Goal: Information Seeking & Learning: Find specific fact

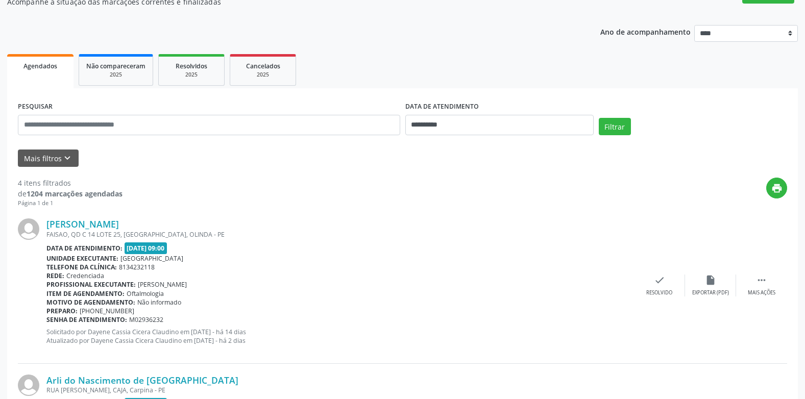
scroll to position [102, 0]
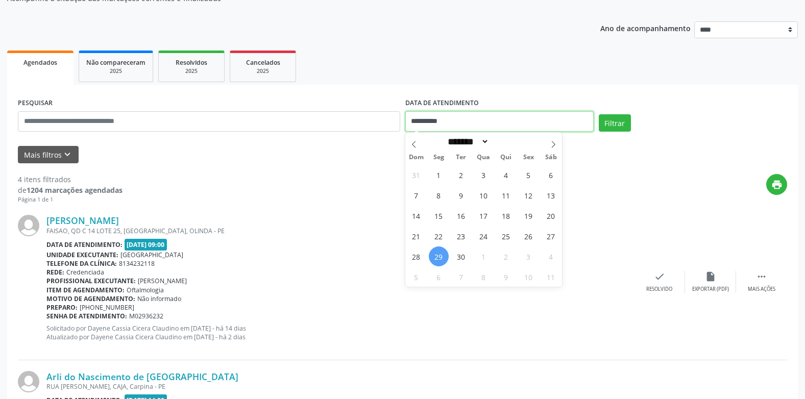
click at [490, 124] on input "**********" at bounding box center [500, 121] width 188 height 20
click at [463, 256] on span "30" at bounding box center [461, 257] width 20 height 20
type input "**********"
click at [463, 256] on span "30" at bounding box center [461, 257] width 20 height 20
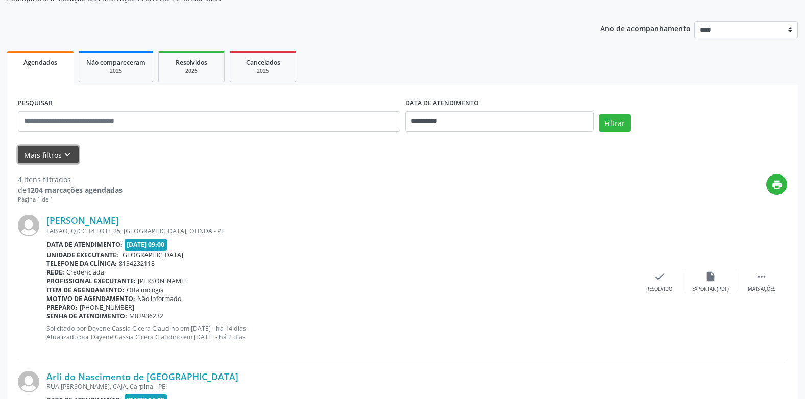
click at [74, 150] on button "Mais filtros keyboard_arrow_down" at bounding box center [48, 155] width 61 height 18
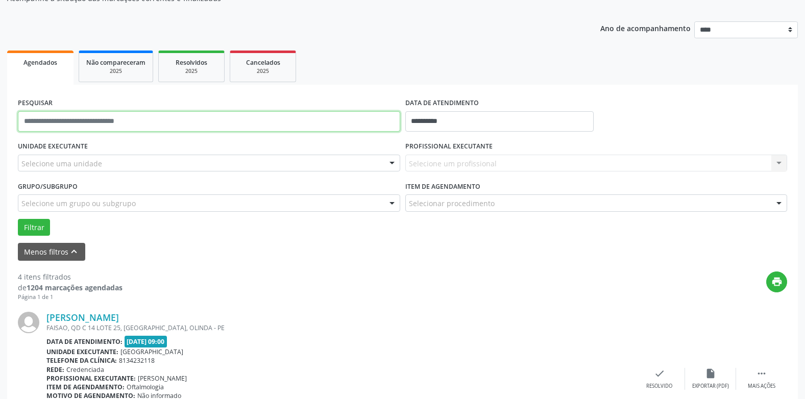
click at [89, 123] on input "text" at bounding box center [209, 121] width 383 height 20
click at [79, 157] on div "Selecione uma unidade" at bounding box center [209, 163] width 383 height 17
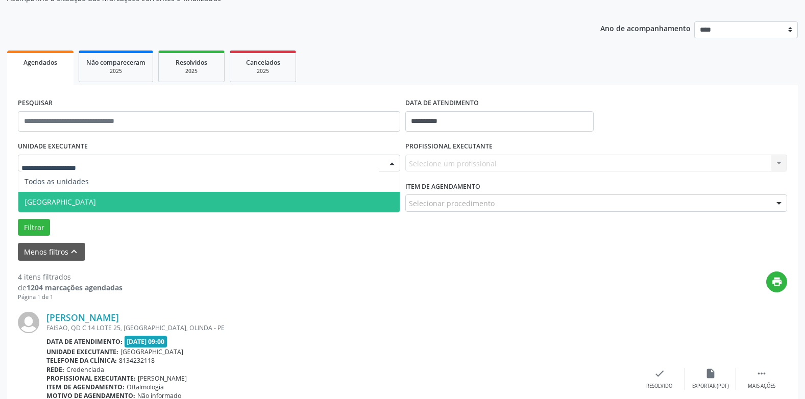
click at [58, 196] on span "[GEOGRAPHIC_DATA]" at bounding box center [209, 202] width 382 height 20
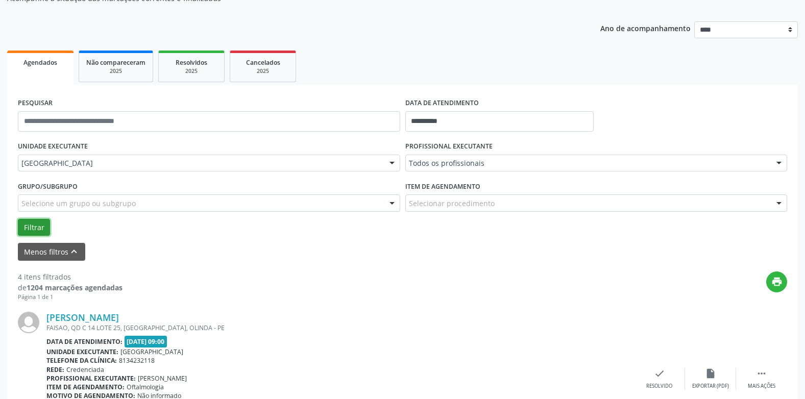
click at [40, 224] on button "Filtrar" at bounding box center [34, 227] width 32 height 17
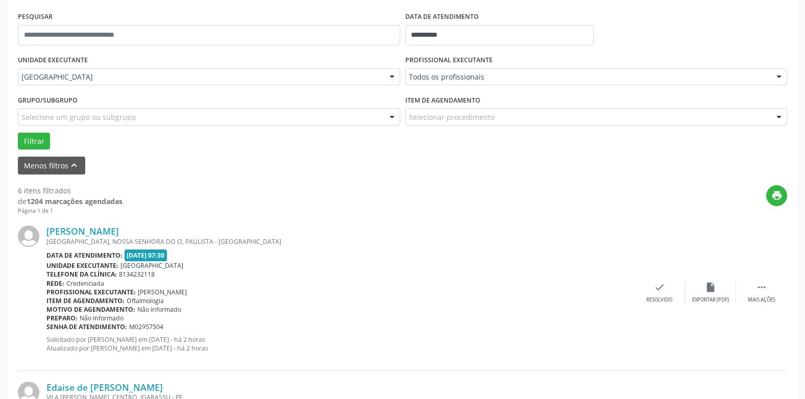
scroll to position [204, 0]
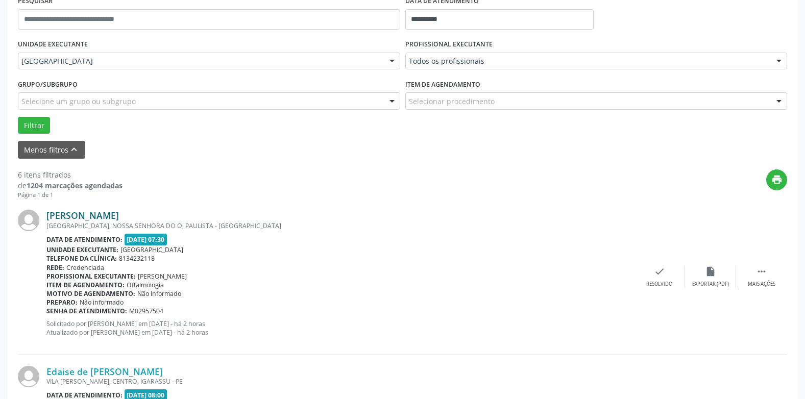
click at [103, 210] on link "[PERSON_NAME]" at bounding box center [82, 215] width 73 height 11
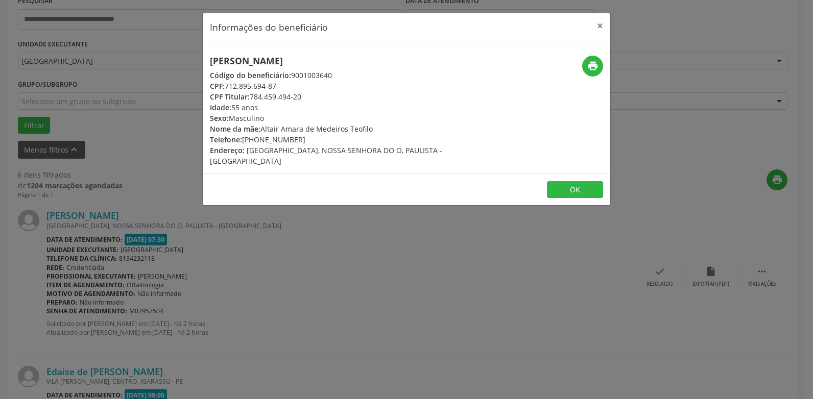
drag, startPoint x: 378, startPoint y: 60, endPoint x: 162, endPoint y: 41, distance: 216.9
click at [177, 57] on div "Informações do beneficiário × [PERSON_NAME] Código do beneficiário: 9001003640 …" at bounding box center [406, 199] width 813 height 399
copy h5 "[PERSON_NAME]"
click at [310, 92] on div "CPF Titular: 784.459.494-20" at bounding box center [338, 96] width 257 height 11
drag, startPoint x: 211, startPoint y: 85, endPoint x: 307, endPoint y: 92, distance: 96.3
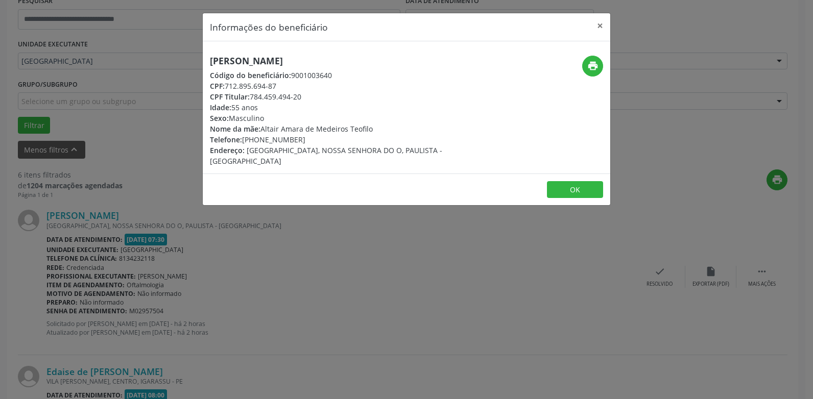
click at [307, 92] on div "[PERSON_NAME] Código do beneficiário: 9001003640 CPF: 712.895.694-87 CPF Titula…" at bounding box center [338, 111] width 257 height 111
copy div "CPF: 712.895.694-87 CPF Titular: 784.459.494-20"
drag, startPoint x: 313, startPoint y: 142, endPoint x: 195, endPoint y: 145, distance: 118.0
click at [195, 145] on div "Informações do beneficiário × [PERSON_NAME] Código do beneficiário: 9001003640 …" at bounding box center [406, 199] width 813 height 399
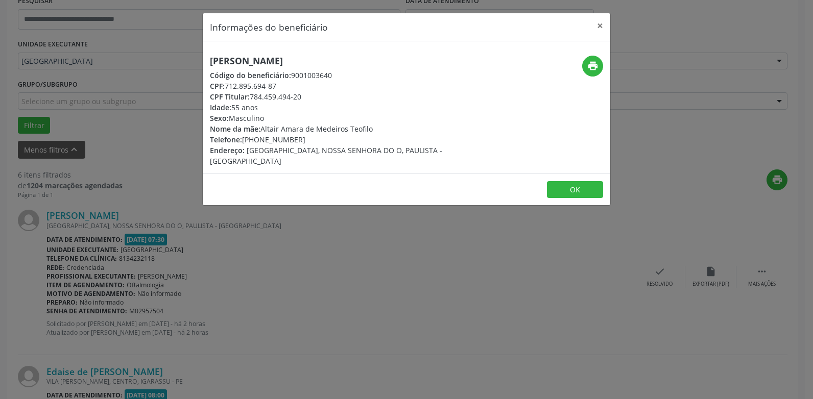
copy div "Telefone: [PHONE_NUMBER]"
drag, startPoint x: 524, startPoint y: 75, endPoint x: 572, endPoint y: 75, distance: 48.0
click at [524, 75] on div "print" at bounding box center [543, 66] width 122 height 21
click at [592, 65] on icon "print" at bounding box center [592, 65] width 11 height 11
click at [596, 23] on button "×" at bounding box center [600, 25] width 20 height 25
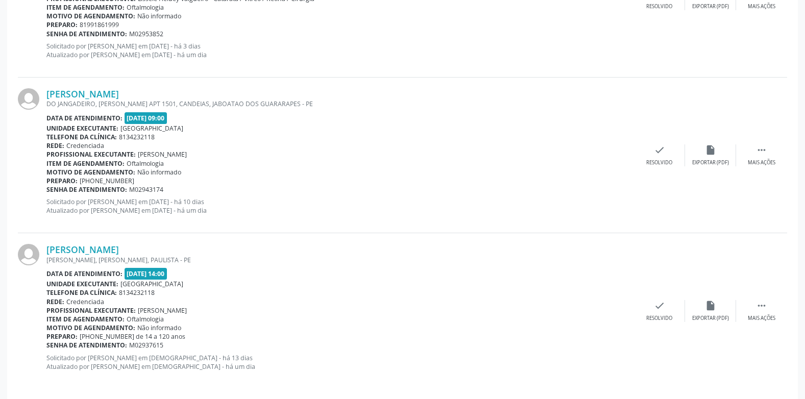
scroll to position [958, 0]
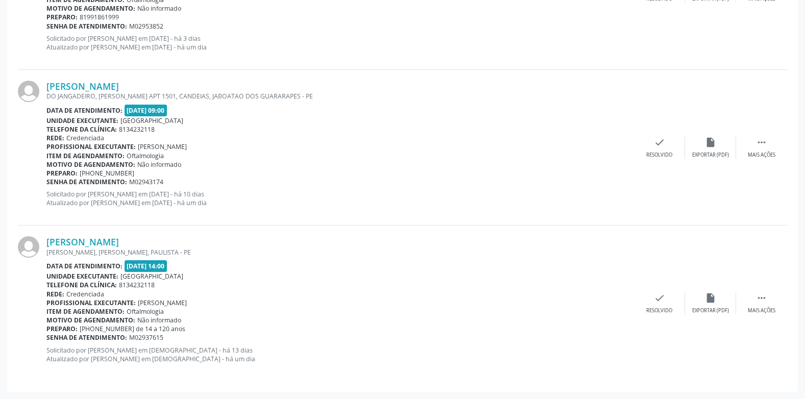
click at [437, 204] on p "Solicitado por [PERSON_NAME] em [DATE] - há 10 dias Atualizado por [PERSON_NAME…" at bounding box center [340, 198] width 588 height 17
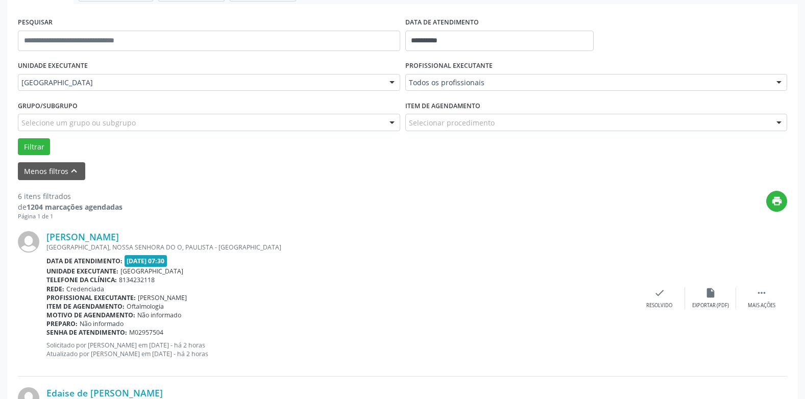
scroll to position [89, 0]
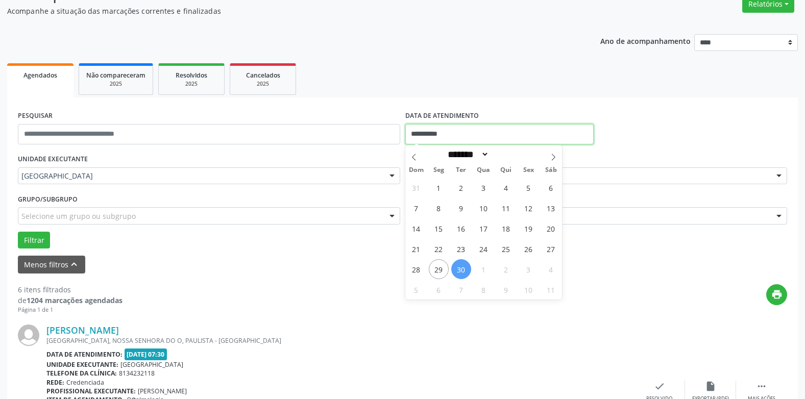
click at [441, 133] on input "**********" at bounding box center [500, 134] width 188 height 20
click at [478, 269] on span "1" at bounding box center [484, 269] width 20 height 20
type input "**********"
click at [478, 269] on span "1" at bounding box center [484, 269] width 20 height 20
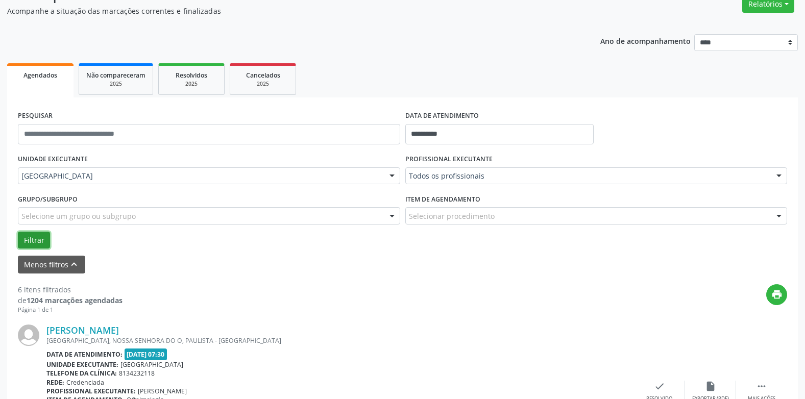
click at [31, 238] on button "Filtrar" at bounding box center [34, 240] width 32 height 17
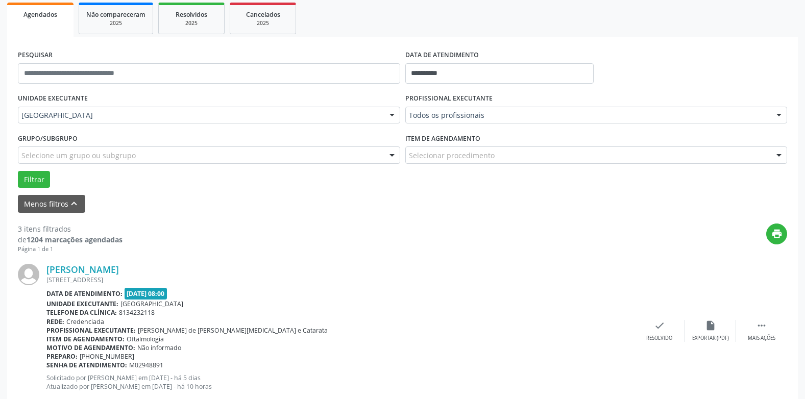
scroll to position [132, 0]
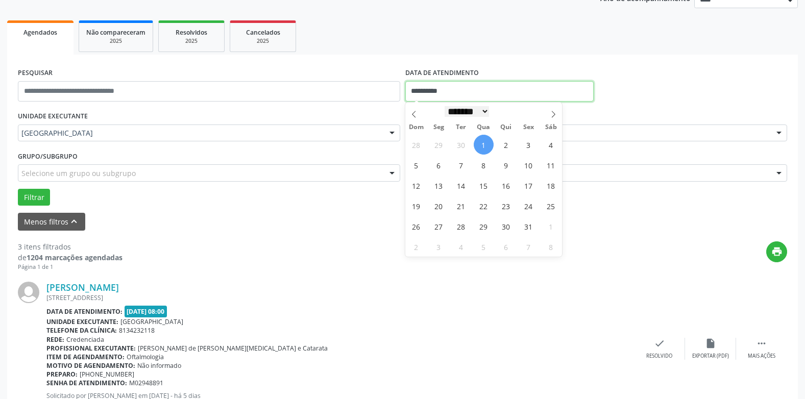
drag, startPoint x: 438, startPoint y: 91, endPoint x: 473, endPoint y: 119, distance: 45.1
click at [438, 90] on input "**********" at bounding box center [500, 91] width 188 height 20
click at [507, 144] on span "2" at bounding box center [506, 145] width 20 height 20
type input "**********"
click at [507, 144] on span "2" at bounding box center [506, 145] width 20 height 20
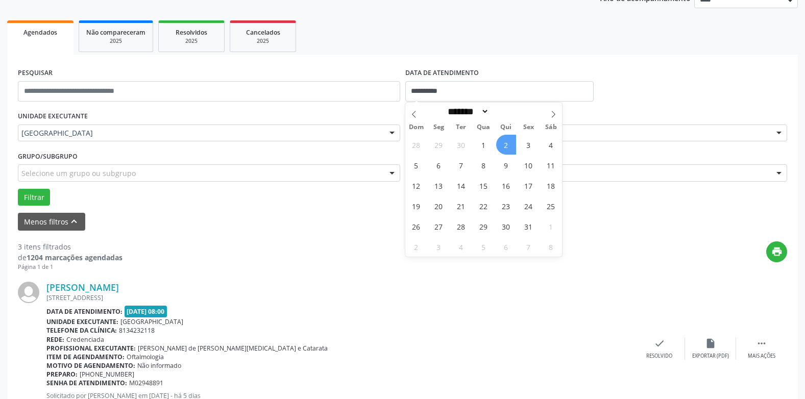
select select "*"
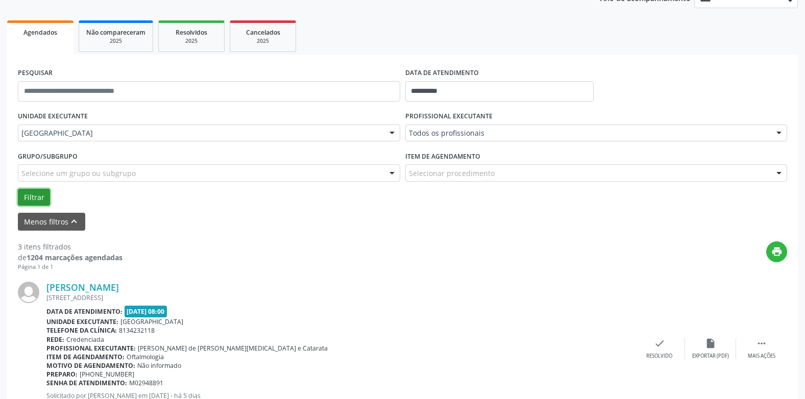
click at [37, 202] on button "Filtrar" at bounding box center [34, 197] width 32 height 17
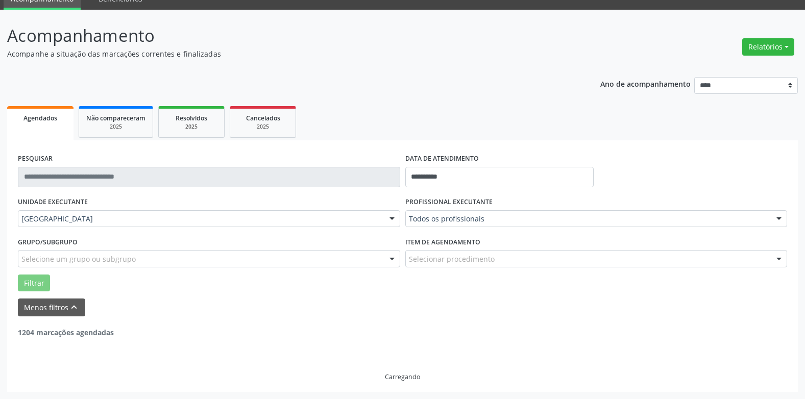
scroll to position [14, 0]
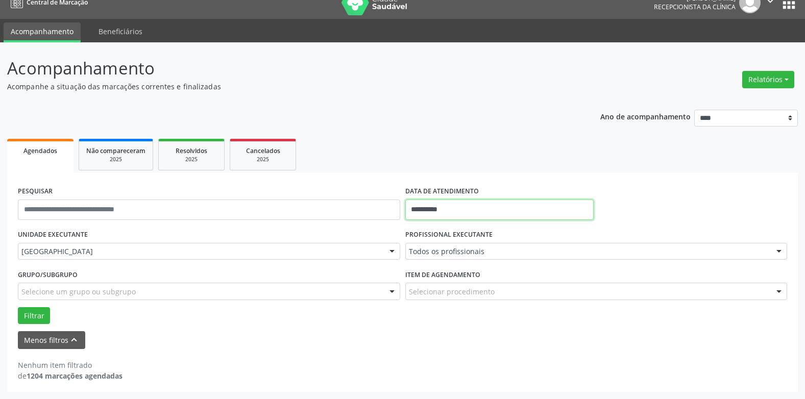
click at [442, 204] on input "**********" at bounding box center [500, 210] width 188 height 20
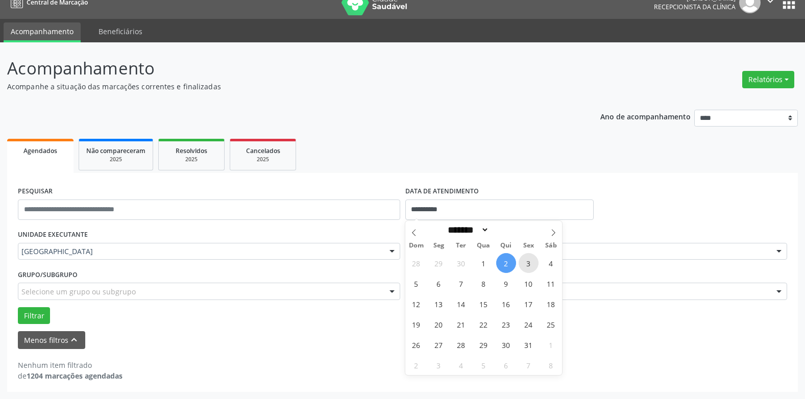
click at [531, 260] on span "3" at bounding box center [529, 263] width 20 height 20
type input "**********"
click at [531, 260] on span "3" at bounding box center [529, 263] width 20 height 20
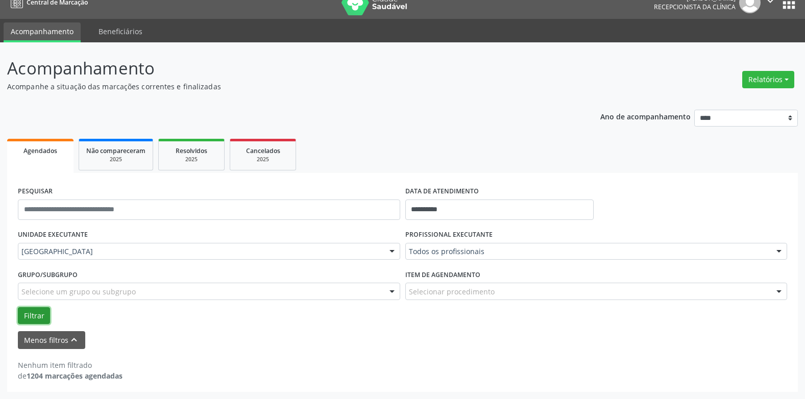
click at [38, 310] on button "Filtrar" at bounding box center [34, 315] width 32 height 17
click at [36, 315] on button "Filtrar" at bounding box center [34, 315] width 32 height 17
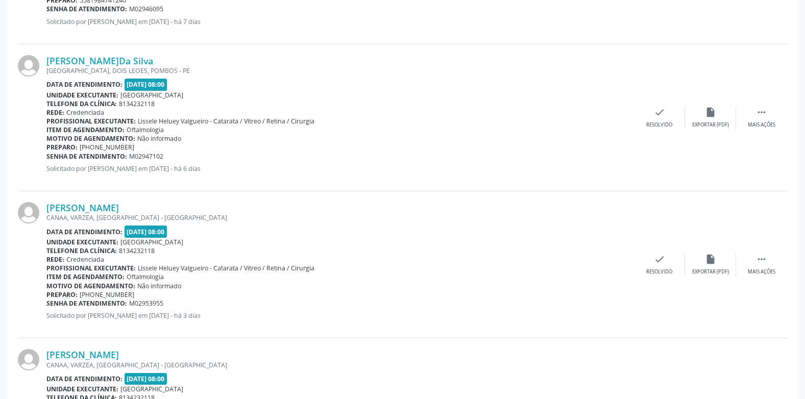
scroll to position [525, 0]
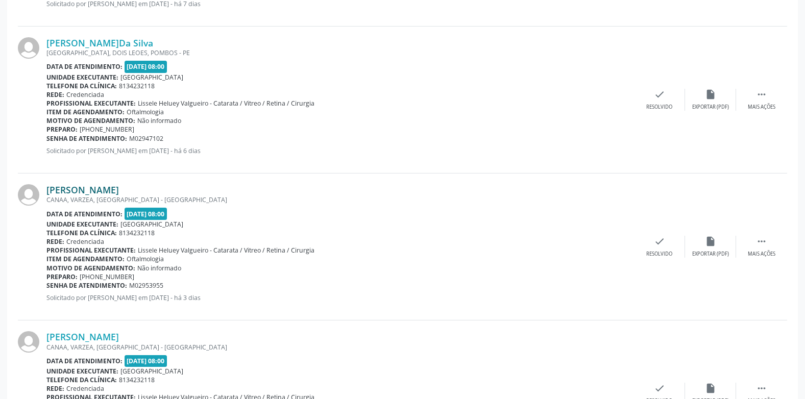
click at [83, 184] on link "[PERSON_NAME]" at bounding box center [82, 189] width 73 height 11
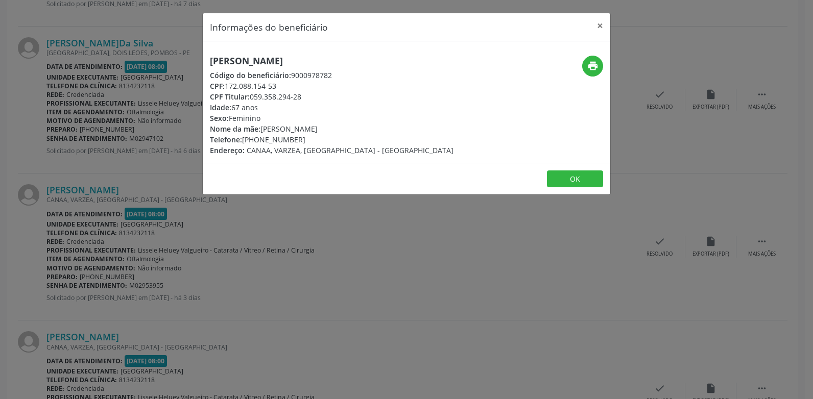
drag, startPoint x: 313, startPoint y: 62, endPoint x: 196, endPoint y: 64, distance: 117.0
click at [196, 64] on div "Informações do beneficiário × [PERSON_NAME] Código do beneficiário: 9000978782 …" at bounding box center [406, 199] width 813 height 399
copy h5 "[PERSON_NAME]"
drag, startPoint x: 211, startPoint y: 86, endPoint x: 305, endPoint y: 96, distance: 94.9
click at [305, 96] on div "[PERSON_NAME] Código do beneficiário: 9000978782 CPF: 172.088.154-53 CPF Titula…" at bounding box center [332, 106] width 244 height 100
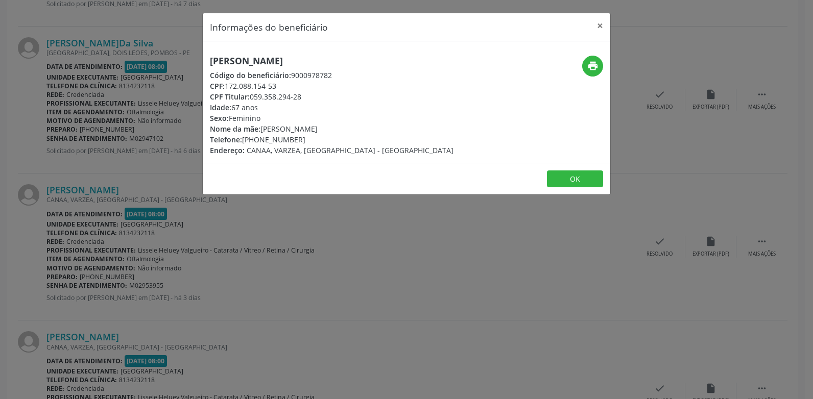
copy div "CPF: 172.088.154-53 CPF Titular: 059.358.294-28"
drag, startPoint x: 303, startPoint y: 140, endPoint x: 209, endPoint y: 140, distance: 94.0
click at [209, 140] on div "[PERSON_NAME] Código do beneficiário: 9000978782 CPF: 172.088.154-53 CPF Titula…" at bounding box center [339, 106] width 272 height 100
copy div "Telefone: [PHONE_NUMBER]"
drag, startPoint x: 521, startPoint y: 75, endPoint x: 527, endPoint y: 72, distance: 6.0
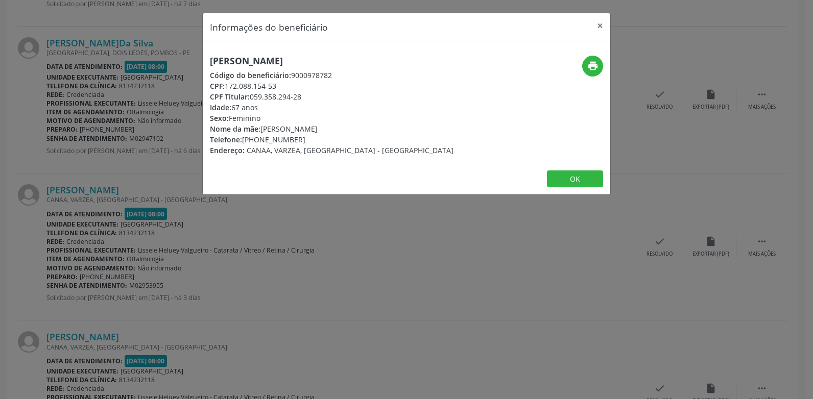
click at [521, 74] on div "print" at bounding box center [543, 66] width 122 height 21
click at [590, 65] on icon "print" at bounding box center [592, 65] width 11 height 11
click at [597, 26] on button "×" at bounding box center [600, 25] width 20 height 25
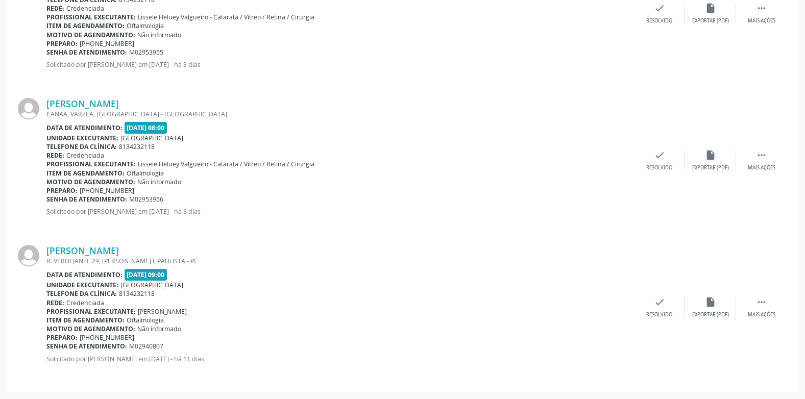
scroll to position [707, 0]
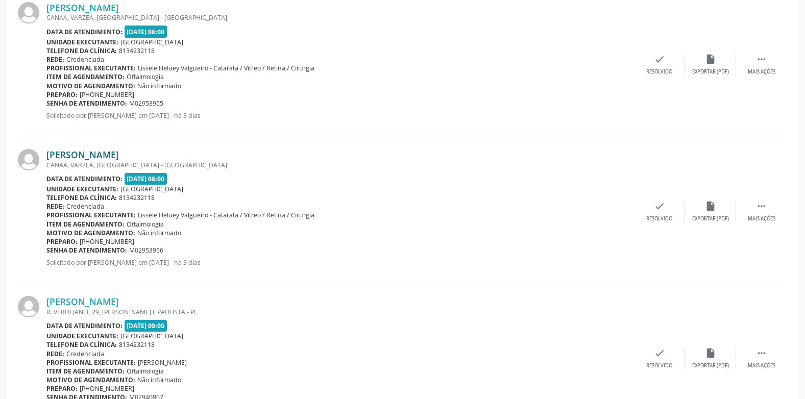
click at [102, 153] on link "[PERSON_NAME]" at bounding box center [82, 154] width 73 height 11
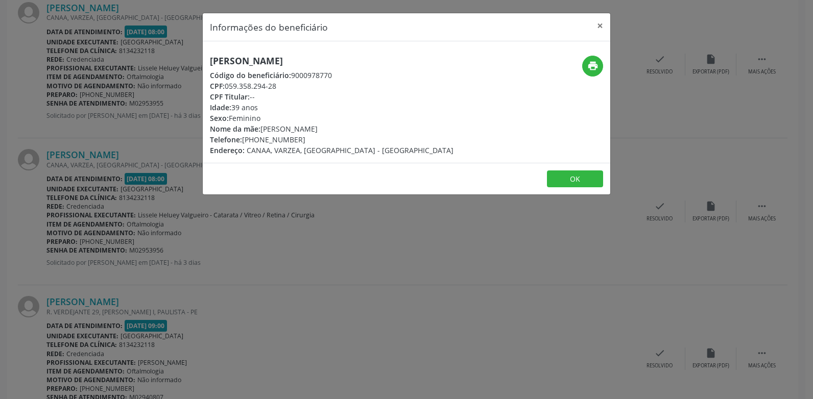
drag, startPoint x: 339, startPoint y: 60, endPoint x: 199, endPoint y: 56, distance: 140.0
click at [199, 56] on div "Informações do beneficiário × [PERSON_NAME] Código do beneficiário: 9000978770 …" at bounding box center [406, 199] width 813 height 399
copy h5 "[PERSON_NAME]"
drag, startPoint x: 286, startPoint y: 85, endPoint x: 205, endPoint y: 83, distance: 80.7
click at [205, 83] on div "[PERSON_NAME] Código do beneficiário: 9000978770 CPF: 059.358.294-28 CPF Titula…" at bounding box center [339, 106] width 272 height 100
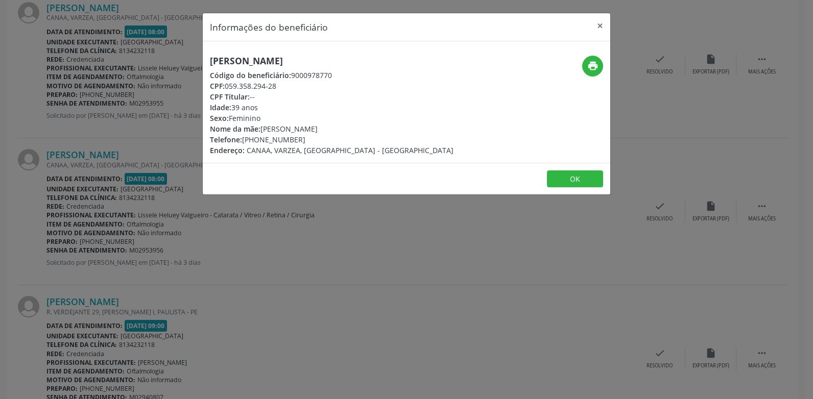
copy div "CPF: 059.358.294-28"
drag, startPoint x: 303, startPoint y: 139, endPoint x: 209, endPoint y: 136, distance: 93.5
click at [209, 136] on div "[PERSON_NAME] Código do beneficiário: 9000978770 CPF: 059.358.294-28 CPF Titula…" at bounding box center [339, 106] width 272 height 100
copy div "Telefone: [PHONE_NUMBER]"
drag, startPoint x: 433, startPoint y: 116, endPoint x: 470, endPoint y: 100, distance: 40.2
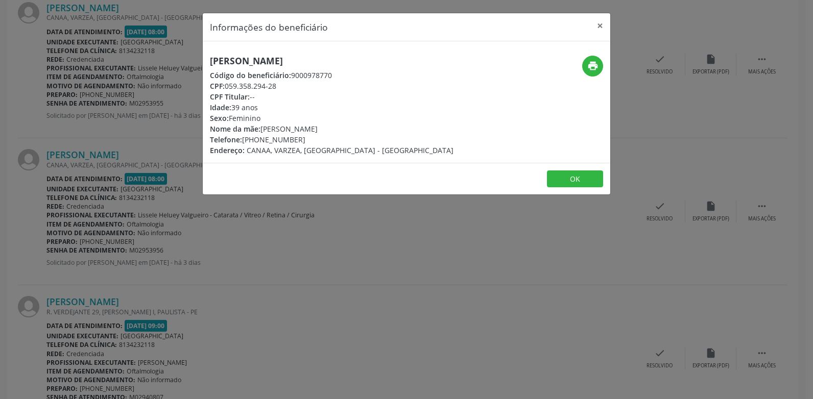
click at [433, 115] on div "[PERSON_NAME] Código do beneficiário: 9000978770 CPF: 059.358.294-28 CPF Titula…" at bounding box center [339, 106] width 272 height 100
click at [591, 71] on icon "print" at bounding box center [592, 65] width 11 height 11
drag, startPoint x: 597, startPoint y: 19, endPoint x: 569, endPoint y: 40, distance: 34.5
click at [597, 19] on button "×" at bounding box center [600, 25] width 20 height 25
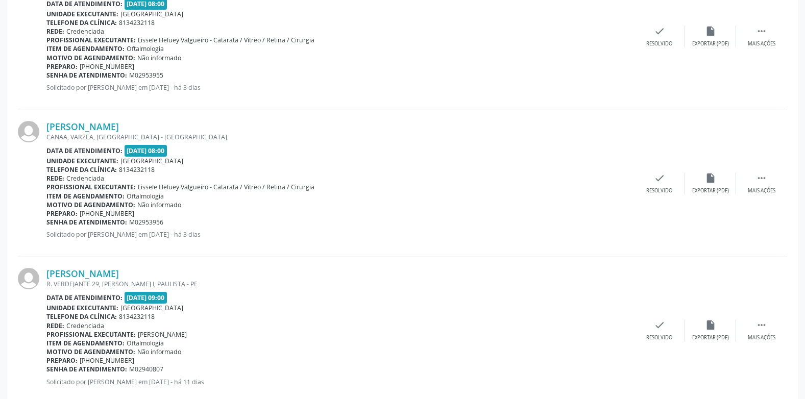
scroll to position [758, 0]
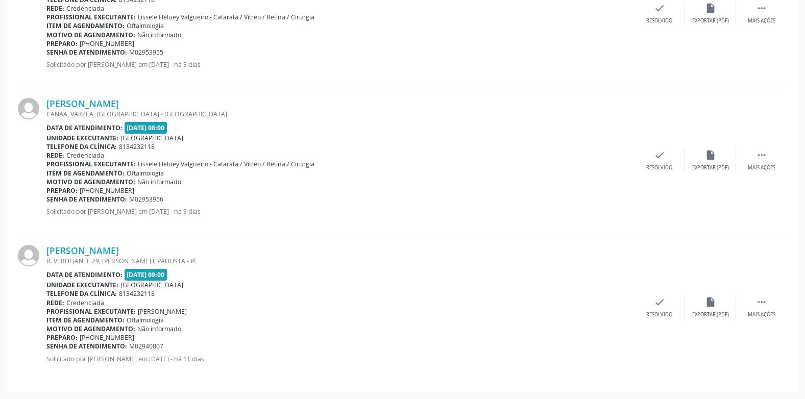
drag, startPoint x: 174, startPoint y: 201, endPoint x: 46, endPoint y: 200, distance: 127.7
click at [46, 200] on div "Senha de atendimento: M02953956" at bounding box center [340, 199] width 588 height 9
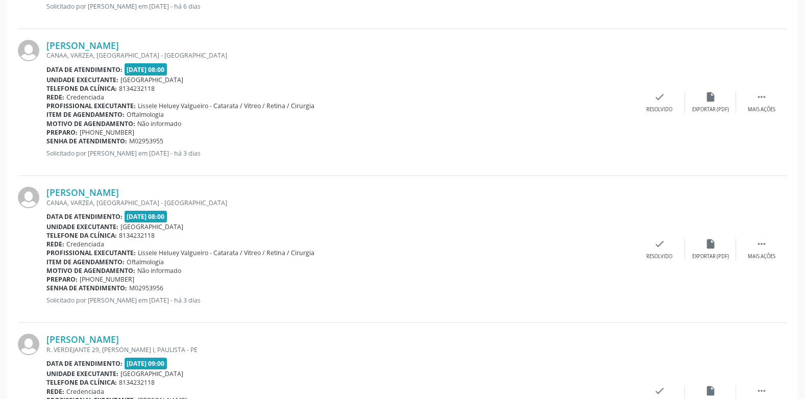
scroll to position [656, 0]
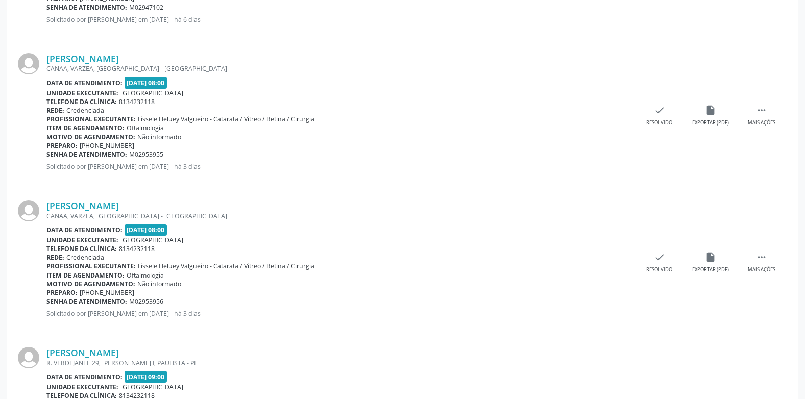
drag, startPoint x: 170, startPoint y: 153, endPoint x: 47, endPoint y: 156, distance: 123.1
click at [47, 156] on div "Senha de atendimento: M02953955" at bounding box center [340, 154] width 588 height 9
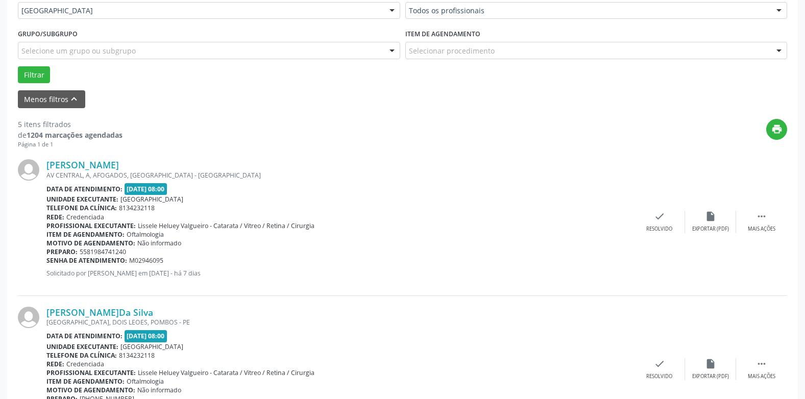
scroll to position [196, 0]
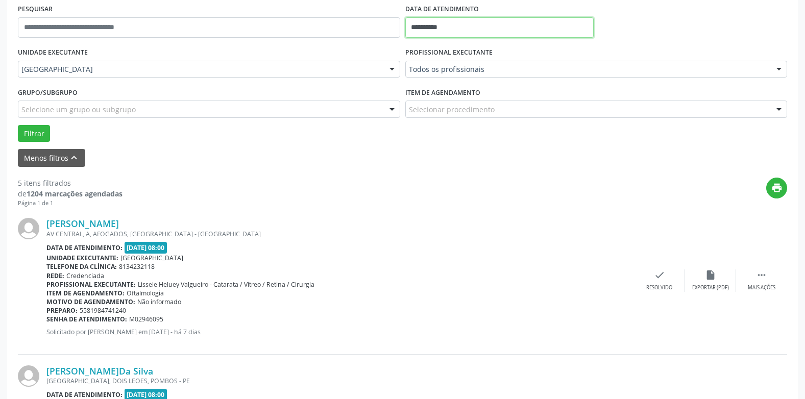
click at [432, 27] on input "**********" at bounding box center [500, 27] width 188 height 20
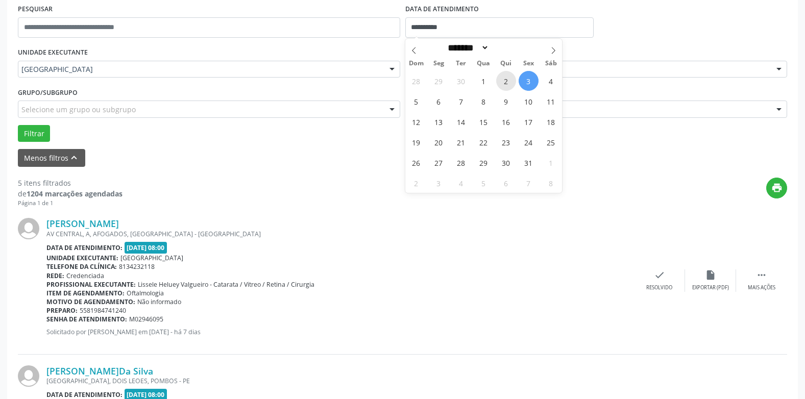
click at [505, 82] on span "2" at bounding box center [506, 81] width 20 height 20
type input "**********"
click at [505, 82] on span "2" at bounding box center [506, 81] width 20 height 20
select select "*"
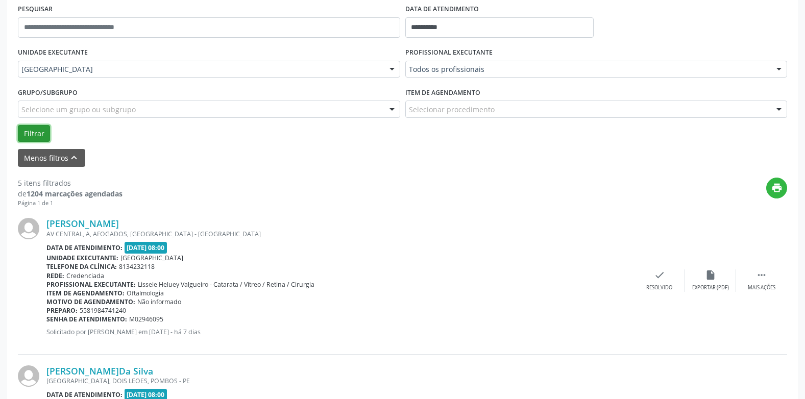
click at [39, 132] on button "Filtrar" at bounding box center [34, 133] width 32 height 17
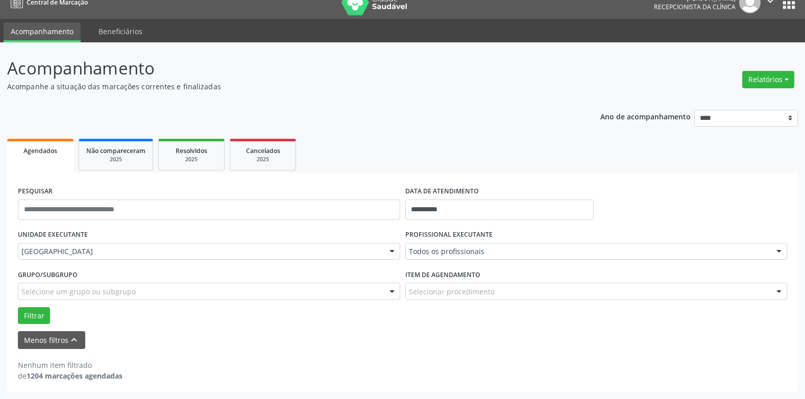
scroll to position [14, 0]
click at [441, 204] on input "**********" at bounding box center [500, 210] width 188 height 20
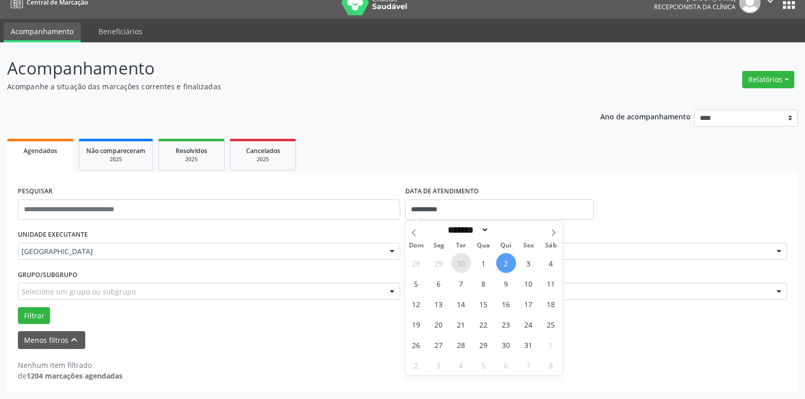
click at [456, 261] on span "30" at bounding box center [461, 263] width 20 height 20
type input "**********"
click at [456, 261] on span "30" at bounding box center [461, 263] width 20 height 20
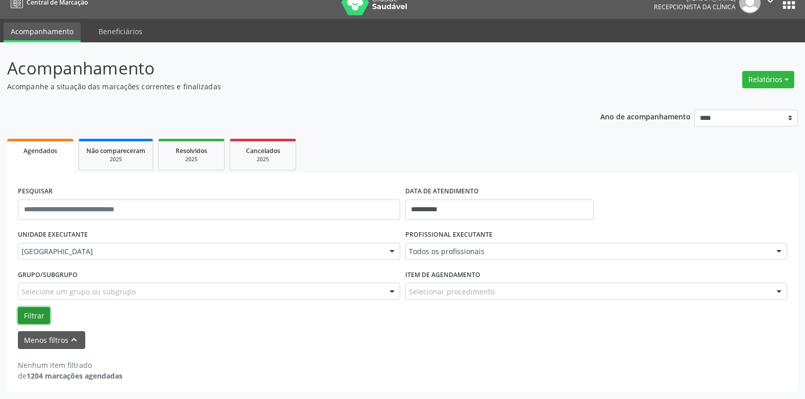
click at [35, 309] on button "Filtrar" at bounding box center [34, 315] width 32 height 17
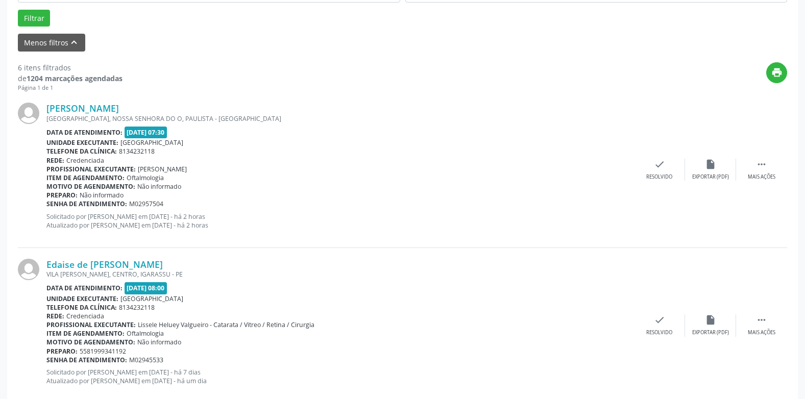
scroll to position [294, 0]
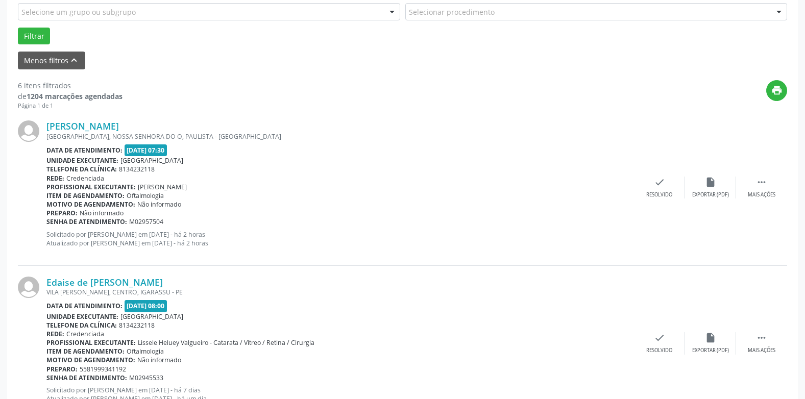
drag, startPoint x: 163, startPoint y: 220, endPoint x: 46, endPoint y: 224, distance: 117.0
click at [46, 224] on div "Senha de atendimento: M02957504" at bounding box center [340, 222] width 588 height 9
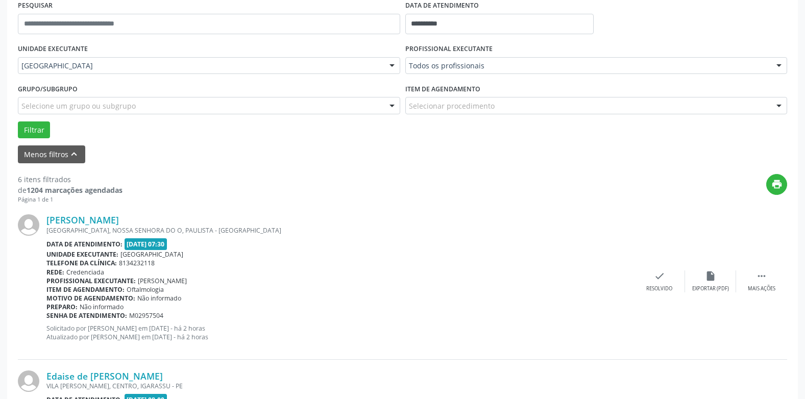
scroll to position [192, 0]
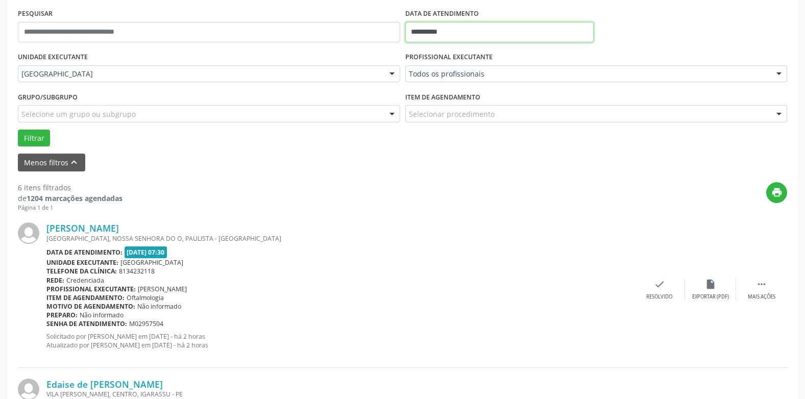
click at [444, 28] on input "**********" at bounding box center [500, 32] width 188 height 20
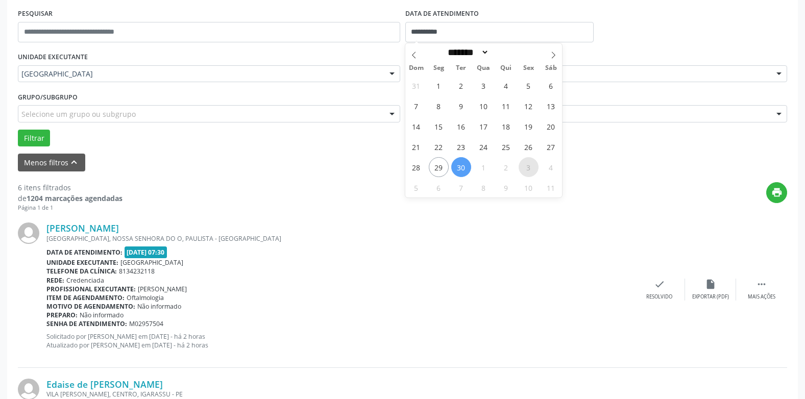
click at [528, 168] on span "3" at bounding box center [529, 167] width 20 height 20
type input "**********"
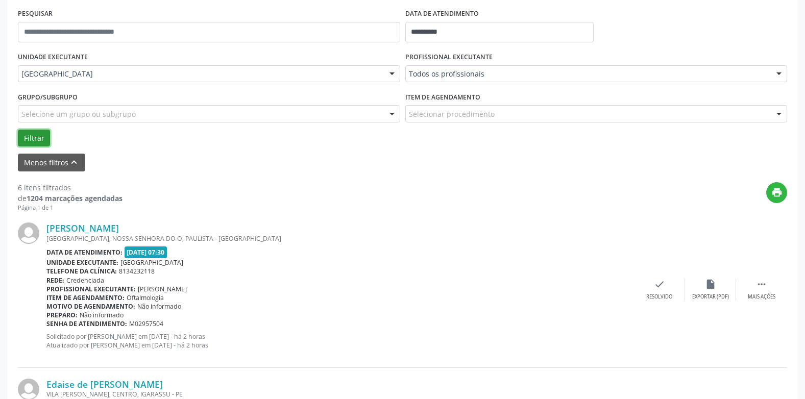
click at [42, 135] on button "Filtrar" at bounding box center [34, 138] width 32 height 17
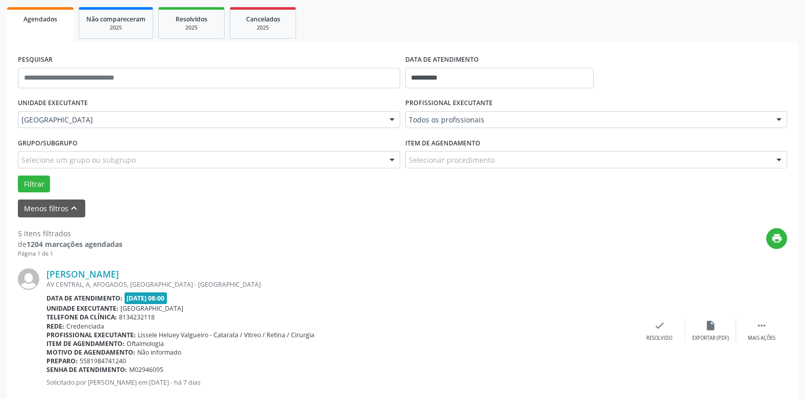
scroll to position [145, 0]
click at [432, 76] on input "**********" at bounding box center [500, 78] width 188 height 20
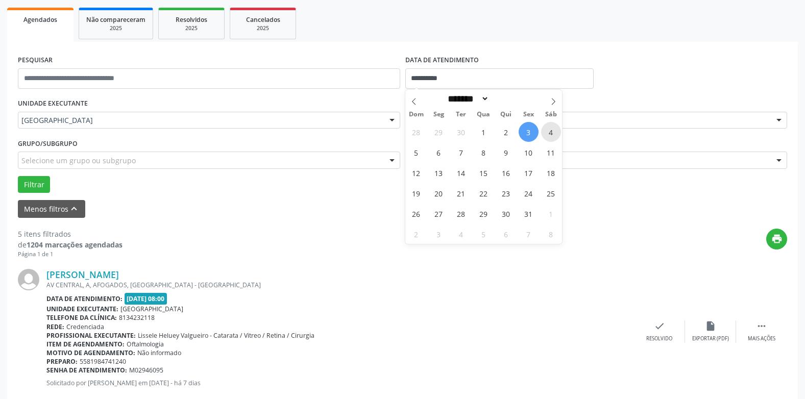
click at [549, 129] on span "4" at bounding box center [551, 132] width 20 height 20
type input "**********"
click at [549, 129] on span "4" at bounding box center [551, 132] width 20 height 20
select select "*"
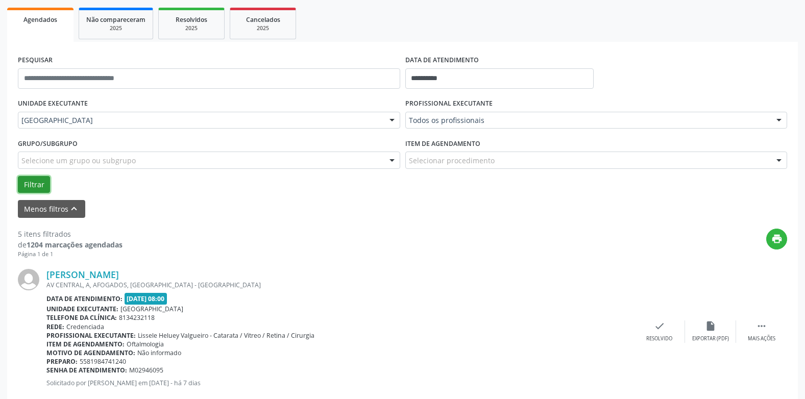
click at [38, 188] on button "Filtrar" at bounding box center [34, 184] width 32 height 17
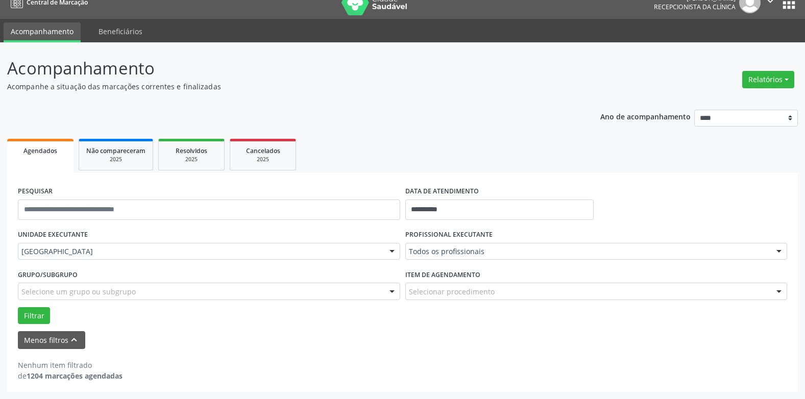
scroll to position [14, 0]
click at [453, 210] on input "**********" at bounding box center [500, 210] width 188 height 20
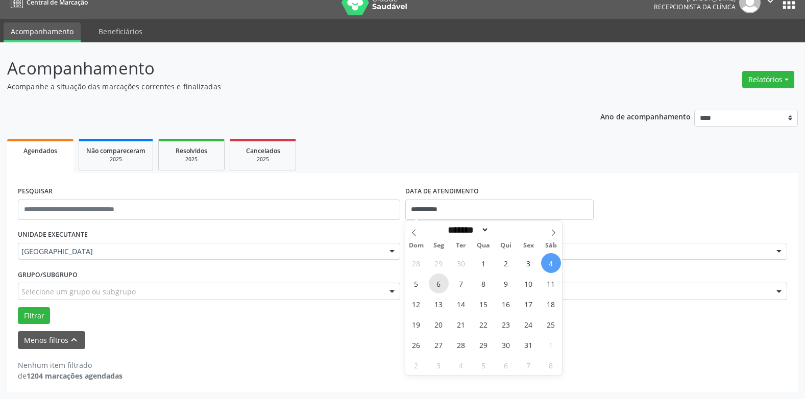
click at [434, 286] on span "6" at bounding box center [439, 284] width 20 height 20
type input "**********"
click at [438, 282] on span "6" at bounding box center [439, 284] width 20 height 20
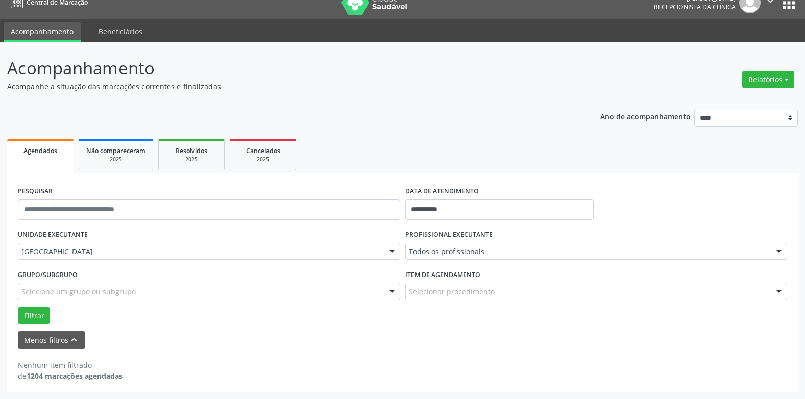
click at [438, 282] on label "Item de agendamento" at bounding box center [443, 275] width 75 height 16
click at [35, 313] on button "Filtrar" at bounding box center [34, 315] width 32 height 17
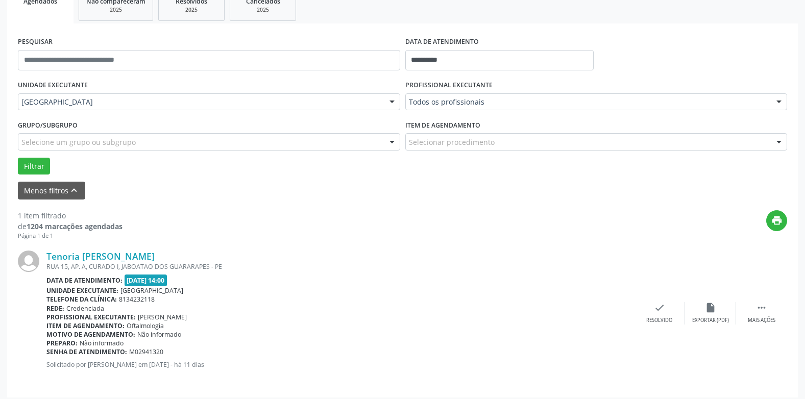
scroll to position [169, 0]
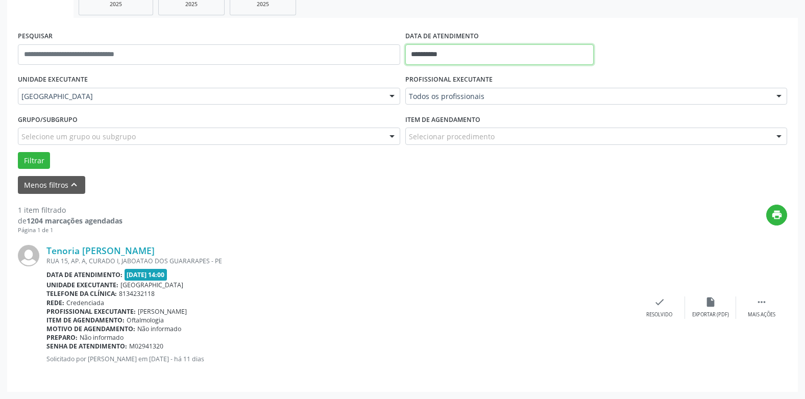
click at [446, 52] on input "**********" at bounding box center [500, 54] width 188 height 20
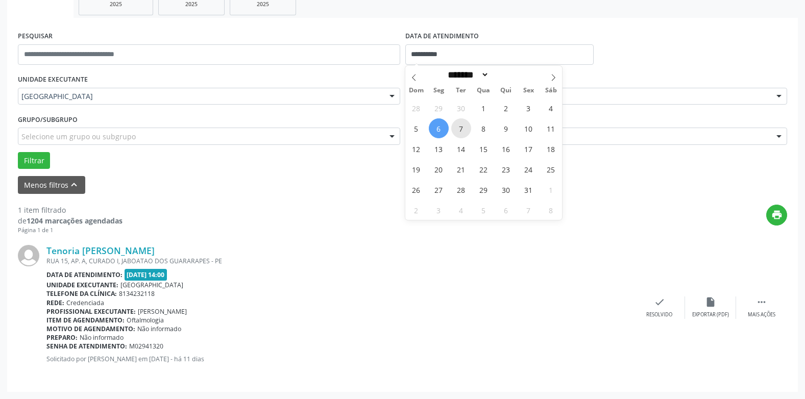
click at [462, 128] on span "7" at bounding box center [461, 128] width 20 height 20
type input "**********"
click at [462, 128] on span "7" at bounding box center [461, 128] width 20 height 20
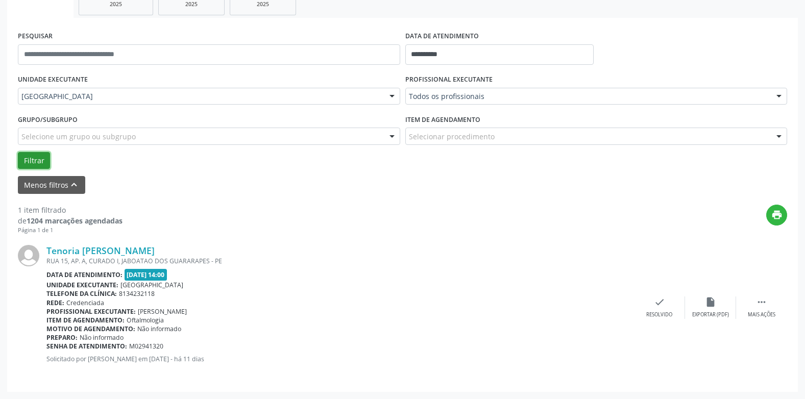
click at [39, 161] on button "Filtrar" at bounding box center [34, 160] width 32 height 17
click at [35, 160] on button "Filtrar" at bounding box center [34, 160] width 32 height 17
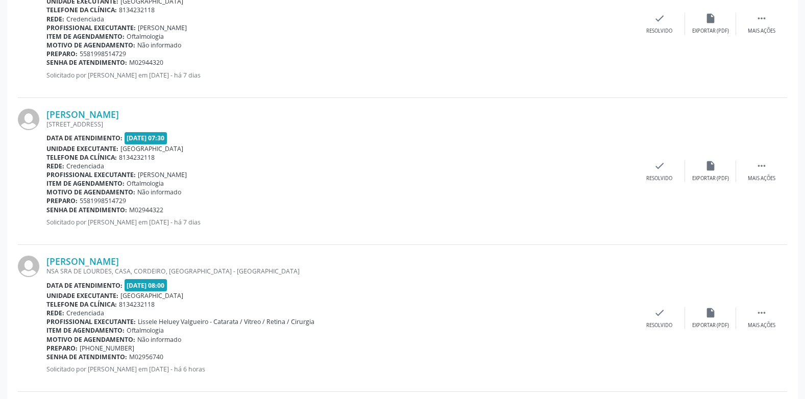
scroll to position [476, 0]
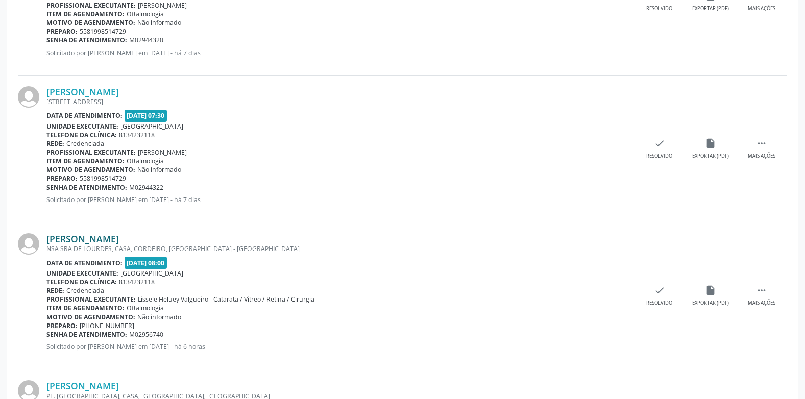
click at [119, 237] on link "[PERSON_NAME]" at bounding box center [82, 238] width 73 height 11
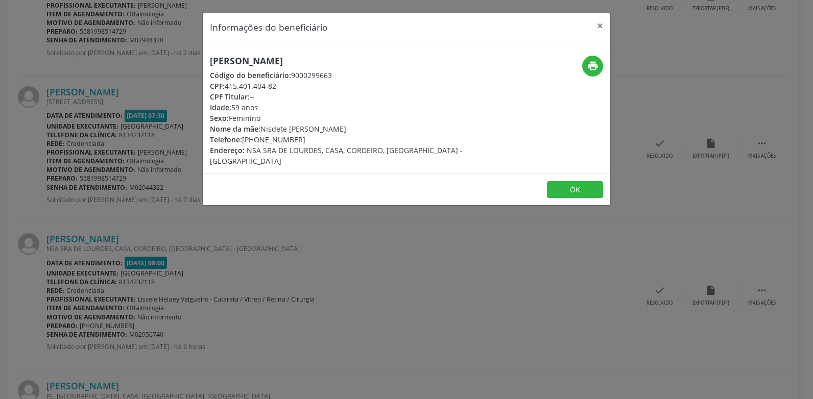
drag, startPoint x: 363, startPoint y: 58, endPoint x: 177, endPoint y: 58, distance: 185.9
click at [177, 58] on div "Informações do beneficiário × [PERSON_NAME] Código do beneficiário: 9000299663 …" at bounding box center [406, 199] width 813 height 399
drag, startPoint x: 210, startPoint y: 82, endPoint x: 286, endPoint y: 85, distance: 76.1
click at [286, 85] on div "CPF: 415.401.404-82" at bounding box center [338, 86] width 257 height 11
drag, startPoint x: 305, startPoint y: 138, endPoint x: 209, endPoint y: 142, distance: 96.1
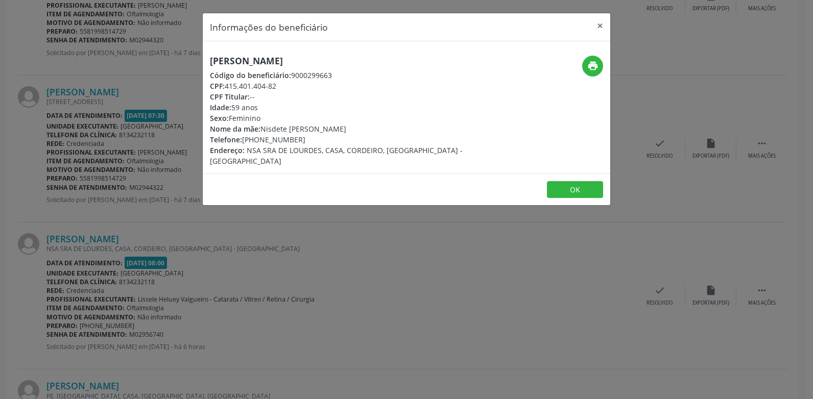
click at [209, 142] on div "[PERSON_NAME] Código do beneficiário: 9000299663 CPF: 415.401.404-82 CPF Titula…" at bounding box center [339, 111] width 272 height 111
click at [460, 84] on div "[PERSON_NAME] Código do beneficiário: 9000299663 CPF: 415.401.404-82 CPF Titula…" at bounding box center [339, 111] width 272 height 111
click at [592, 65] on icon "print" at bounding box center [592, 65] width 11 height 11
click at [602, 22] on button "×" at bounding box center [600, 25] width 20 height 25
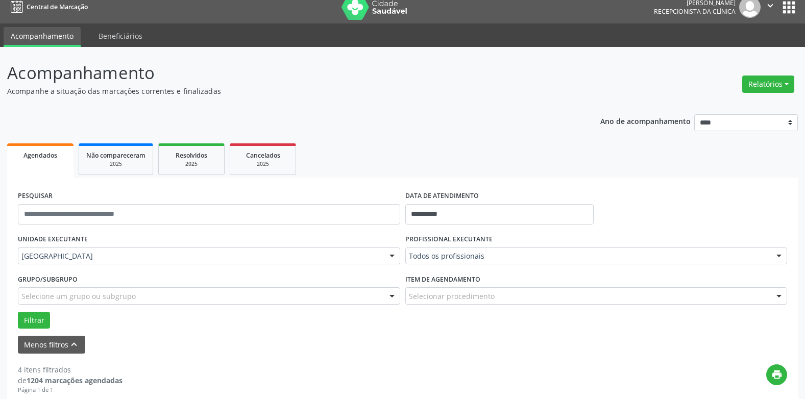
scroll to position [0, 0]
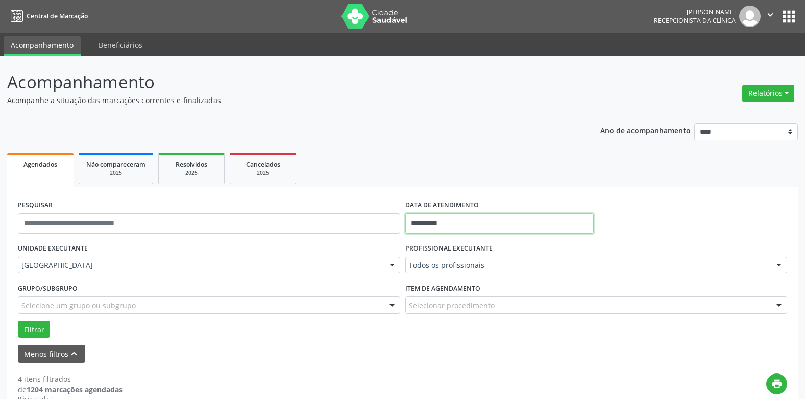
click at [434, 225] on input "**********" at bounding box center [500, 223] width 188 height 20
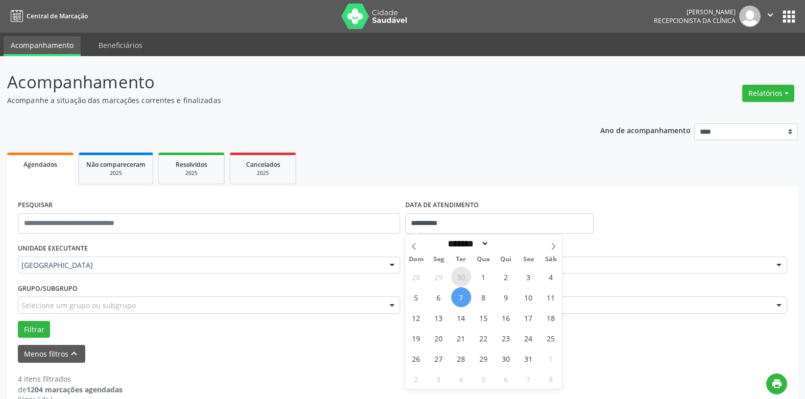
click at [461, 274] on span "30" at bounding box center [461, 277] width 20 height 20
type input "**********"
click at [461, 274] on span "30" at bounding box center [461, 277] width 20 height 20
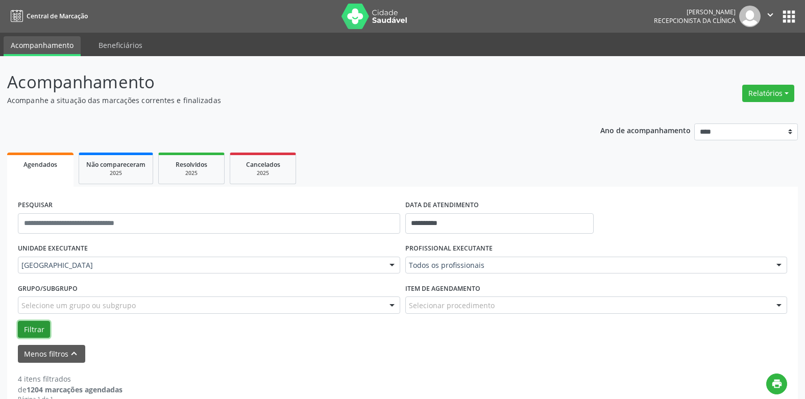
click at [37, 325] on button "Filtrar" at bounding box center [34, 329] width 32 height 17
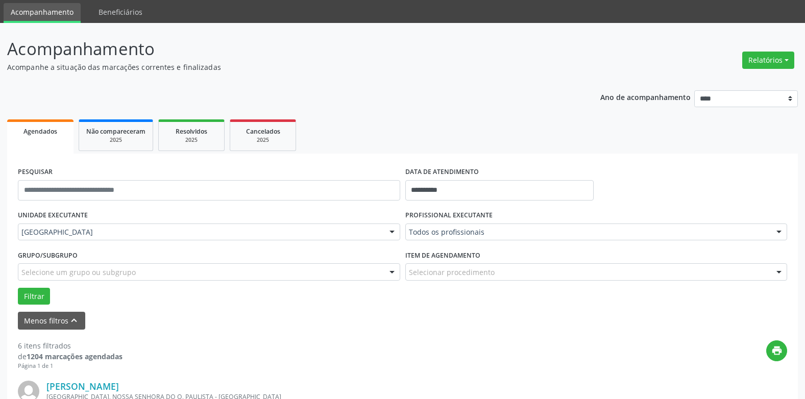
scroll to position [51, 0]
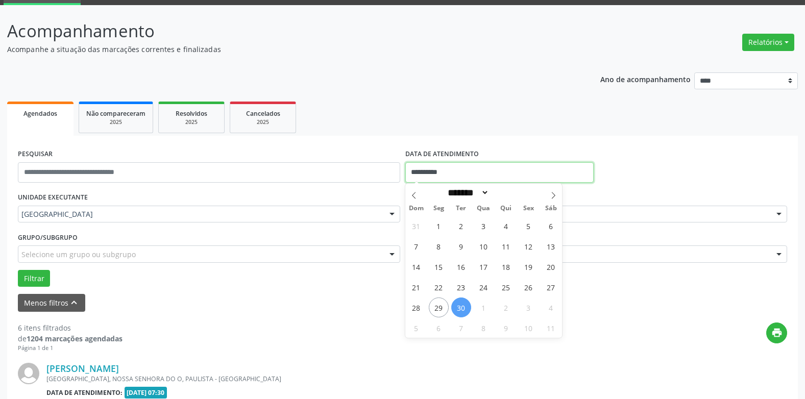
click at [451, 172] on input "**********" at bounding box center [500, 172] width 188 height 20
click at [524, 310] on span "3" at bounding box center [529, 308] width 20 height 20
type input "**********"
click at [524, 310] on span "3" at bounding box center [529, 308] width 20 height 20
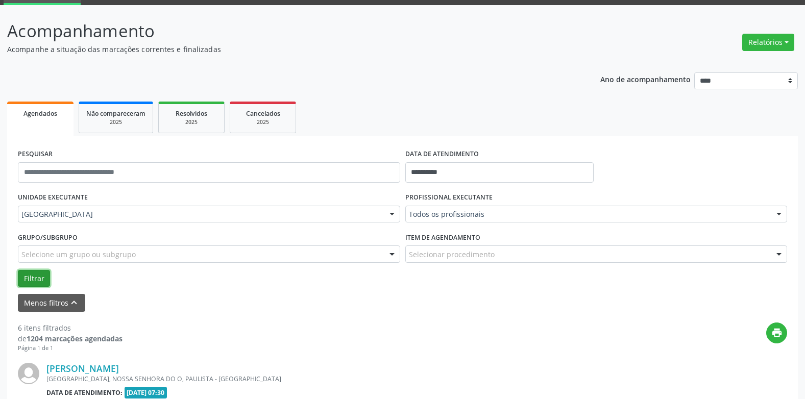
click at [39, 275] on button "Filtrar" at bounding box center [34, 278] width 32 height 17
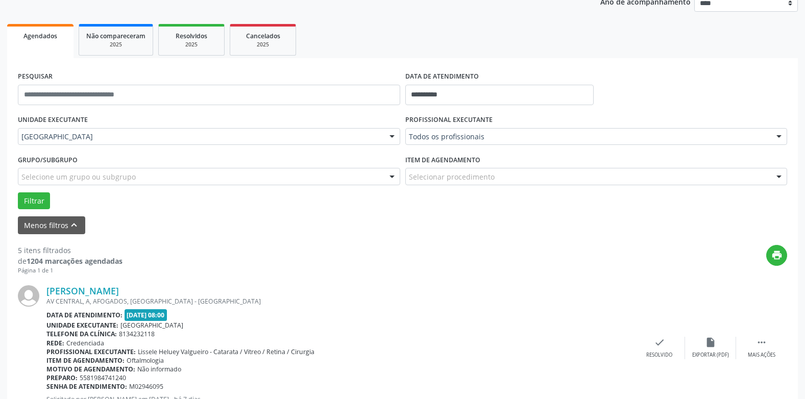
scroll to position [153, 0]
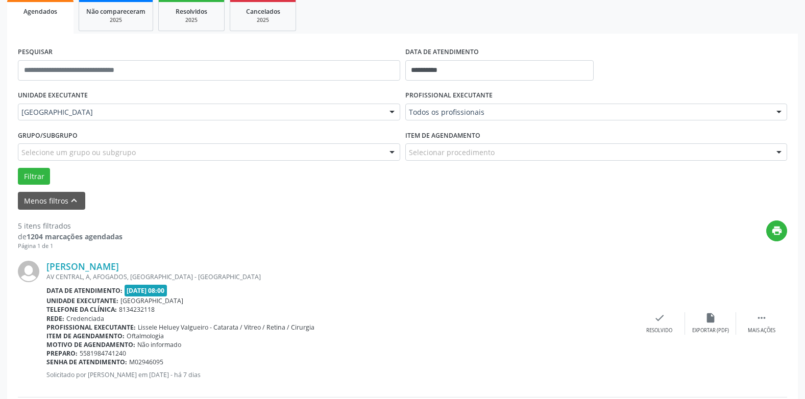
click at [451, 58] on label "DATA DE ATENDIMENTO" at bounding box center [443, 52] width 74 height 16
click at [451, 60] on input "**********" at bounding box center [500, 70] width 188 height 20
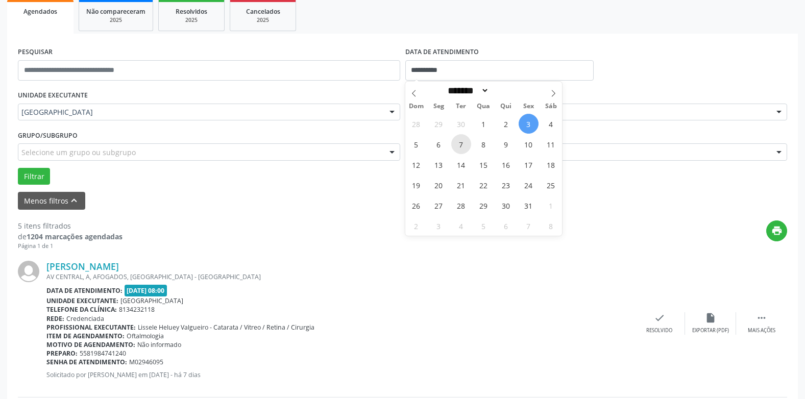
click at [462, 145] on span "7" at bounding box center [461, 144] width 20 height 20
type input "**********"
click at [462, 145] on span "7" at bounding box center [461, 144] width 20 height 20
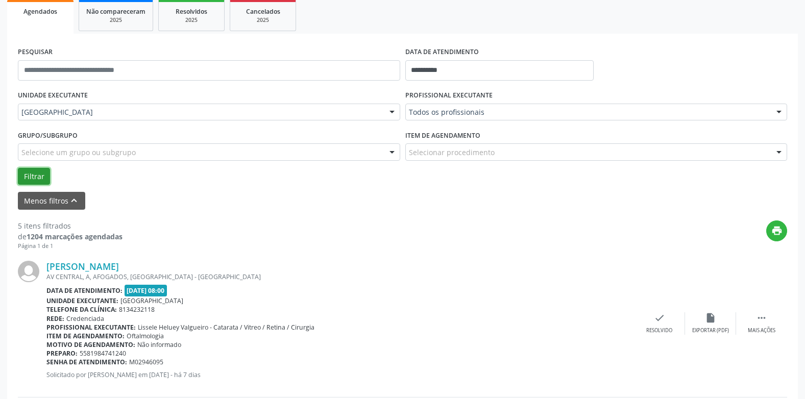
click at [32, 173] on button "Filtrar" at bounding box center [34, 176] width 32 height 17
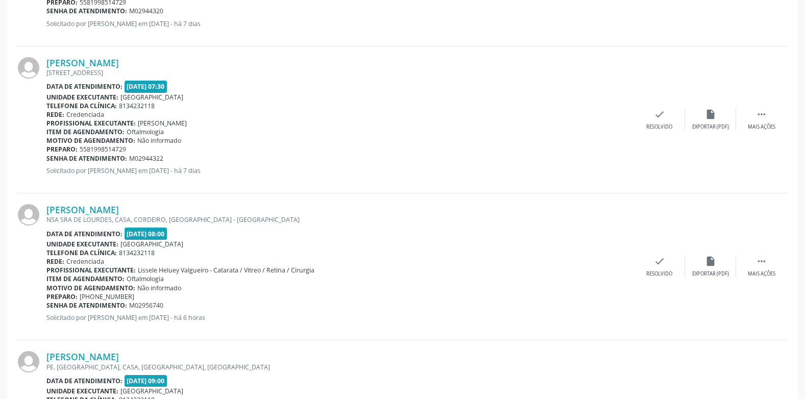
scroll to position [511, 0]
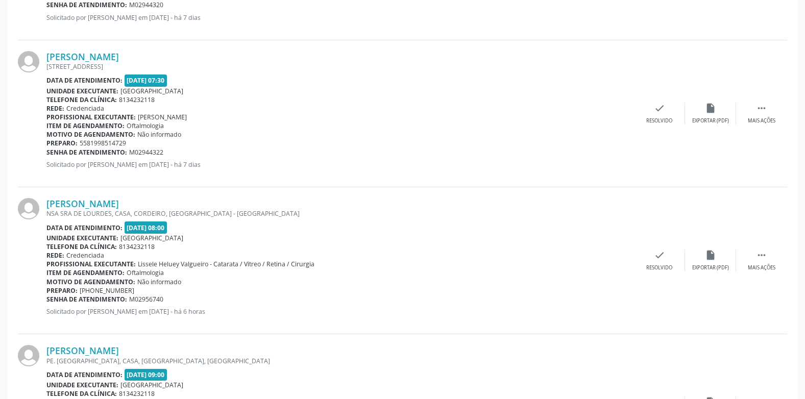
drag, startPoint x: 171, startPoint y: 300, endPoint x: 48, endPoint y: 299, distance: 122.6
click at [48, 299] on div "Senha de atendimento: M02956740" at bounding box center [340, 299] width 588 height 9
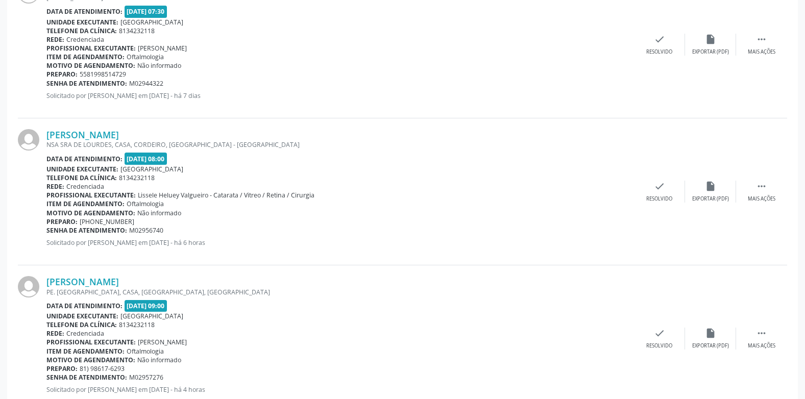
scroll to position [610, 0]
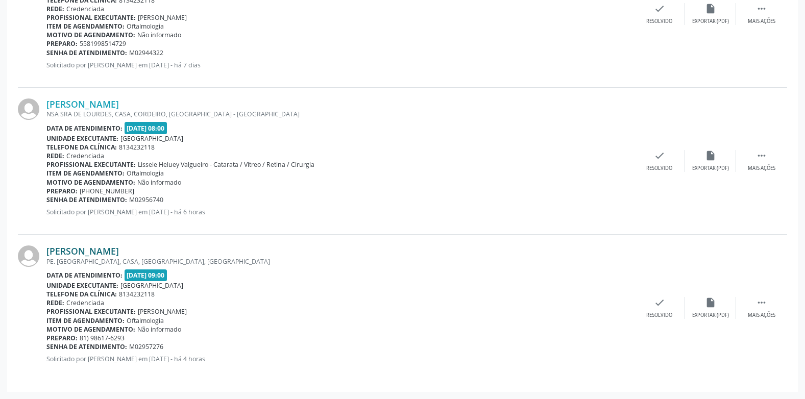
click at [119, 250] on link "[PERSON_NAME]" at bounding box center [82, 251] width 73 height 11
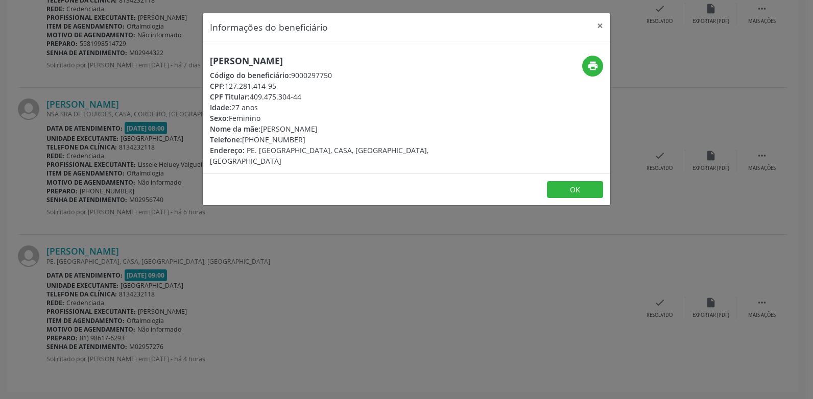
drag, startPoint x: 368, startPoint y: 65, endPoint x: 191, endPoint y: 51, distance: 177.8
click at [191, 51] on div "Informações do beneficiário × [PERSON_NAME] Código do beneficiário: 9000297750 …" at bounding box center [406, 199] width 813 height 399
drag, startPoint x: 211, startPoint y: 84, endPoint x: 312, endPoint y: 97, distance: 101.4
click at [312, 97] on div "[PERSON_NAME] Código do beneficiário: 9000297750 CPF: 127.281.414-95 CPF Titula…" at bounding box center [338, 111] width 257 height 111
drag, startPoint x: 299, startPoint y: 140, endPoint x: 198, endPoint y: 137, distance: 101.7
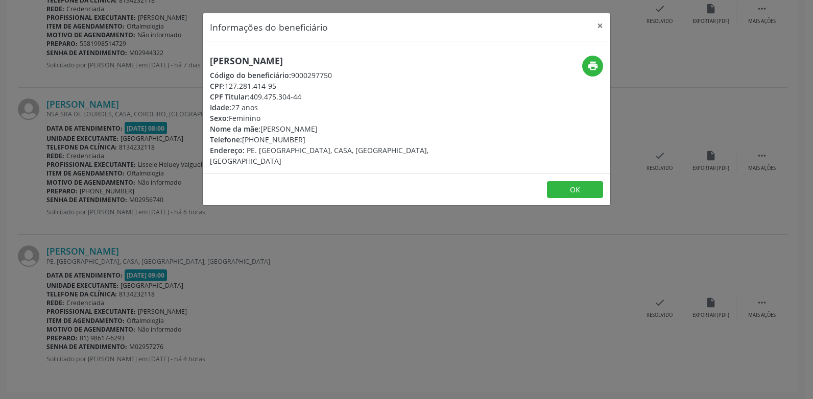
click at [198, 137] on div "Informações do beneficiário × [PERSON_NAME] Código do beneficiário: 9000297750 …" at bounding box center [406, 199] width 813 height 399
click at [413, 148] on div "[PERSON_NAME] Código do beneficiário: 9000297750 CPF: 127.281.414-95 CPF Titula…" at bounding box center [339, 111] width 272 height 111
click at [597, 72] on icon "print" at bounding box center [592, 65] width 11 height 11
drag, startPoint x: 597, startPoint y: 23, endPoint x: 595, endPoint y: 45, distance: 22.1
click at [597, 23] on button "×" at bounding box center [600, 25] width 20 height 25
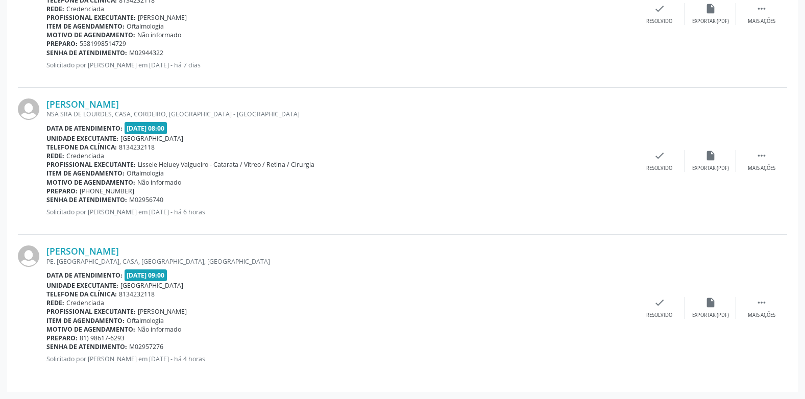
drag, startPoint x: 153, startPoint y: 346, endPoint x: 48, endPoint y: 349, distance: 104.7
click at [48, 349] on div "Senha de atendimento: M02957276" at bounding box center [340, 347] width 588 height 9
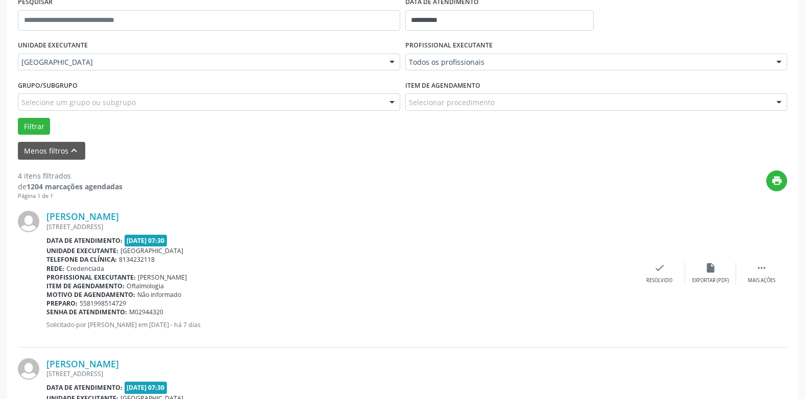
scroll to position [202, 0]
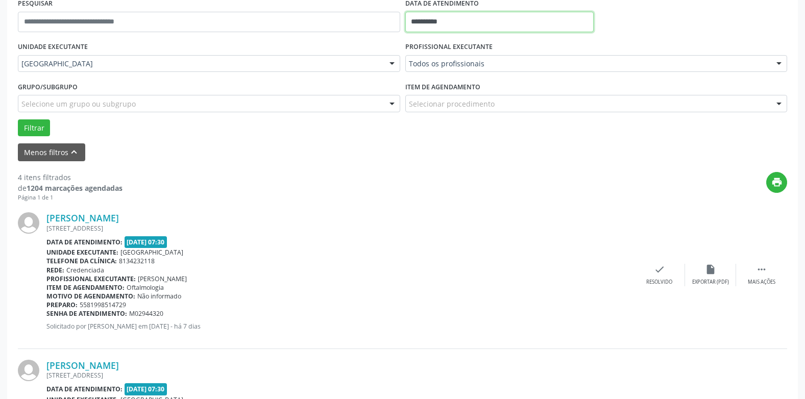
click at [444, 19] on input "**********" at bounding box center [500, 22] width 188 height 20
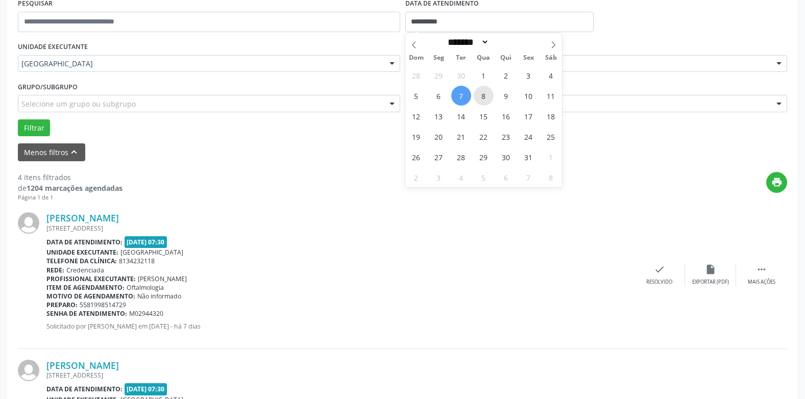
click at [484, 94] on span "8" at bounding box center [484, 96] width 20 height 20
type input "**********"
click at [484, 94] on span "8" at bounding box center [484, 96] width 20 height 20
select select "*"
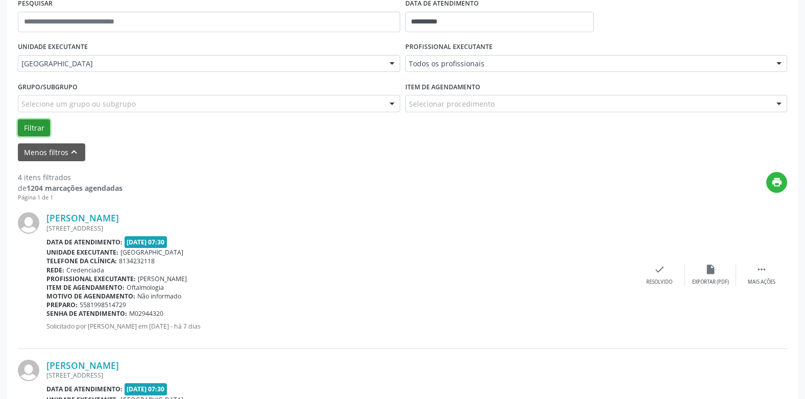
click at [28, 124] on button "Filtrar" at bounding box center [34, 128] width 32 height 17
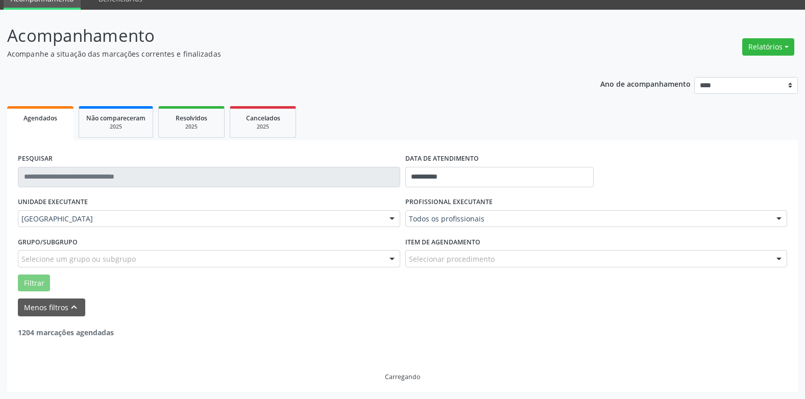
scroll to position [14, 0]
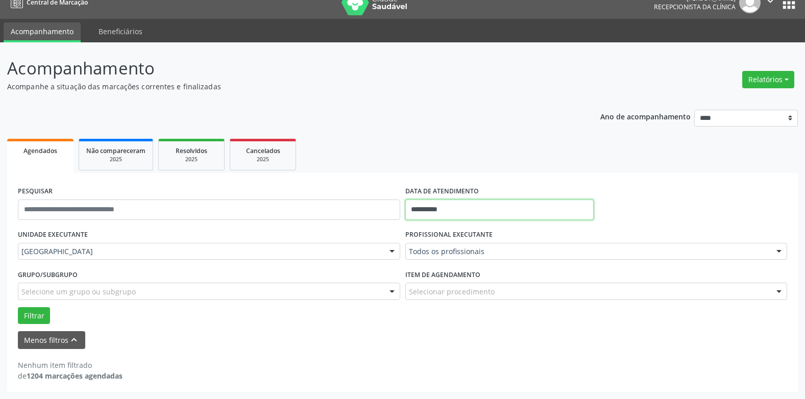
drag, startPoint x: 455, startPoint y: 207, endPoint x: 477, endPoint y: 216, distance: 23.0
click at [456, 207] on input "**********" at bounding box center [500, 210] width 188 height 20
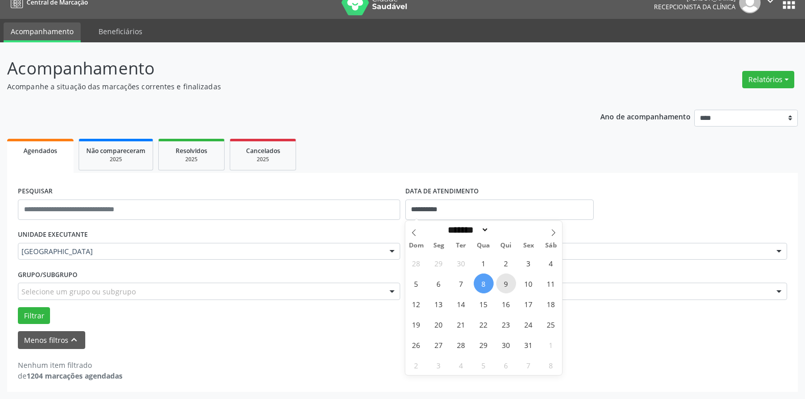
click at [507, 286] on span "9" at bounding box center [506, 284] width 20 height 20
type input "**********"
click at [507, 286] on span "9" at bounding box center [506, 284] width 20 height 20
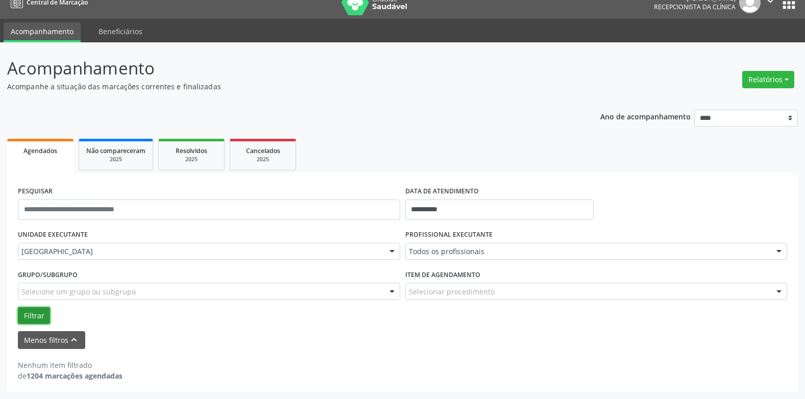
click at [43, 308] on button "Filtrar" at bounding box center [34, 315] width 32 height 17
click at [459, 210] on input "**********" at bounding box center [500, 210] width 188 height 20
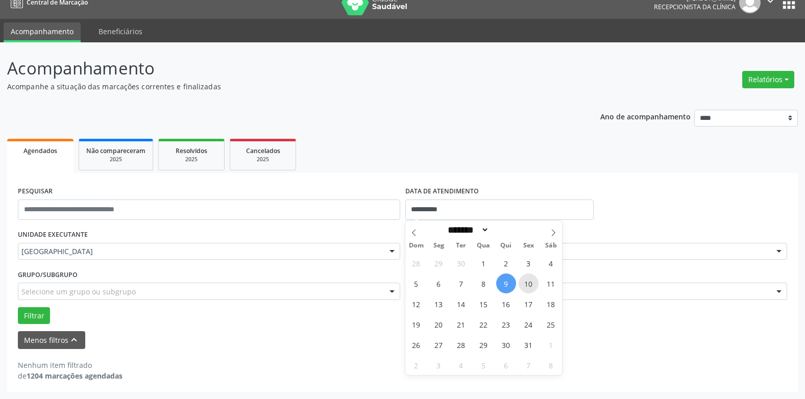
click at [528, 282] on span "10" at bounding box center [529, 284] width 20 height 20
type input "**********"
click at [528, 282] on span "10" at bounding box center [529, 284] width 20 height 20
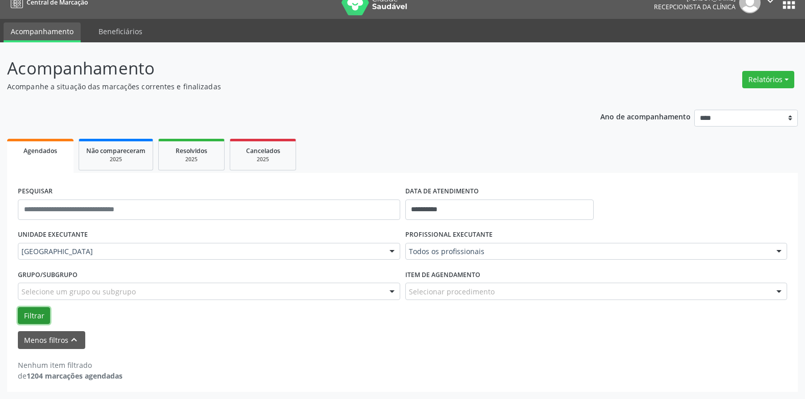
click at [32, 309] on button "Filtrar" at bounding box center [34, 315] width 32 height 17
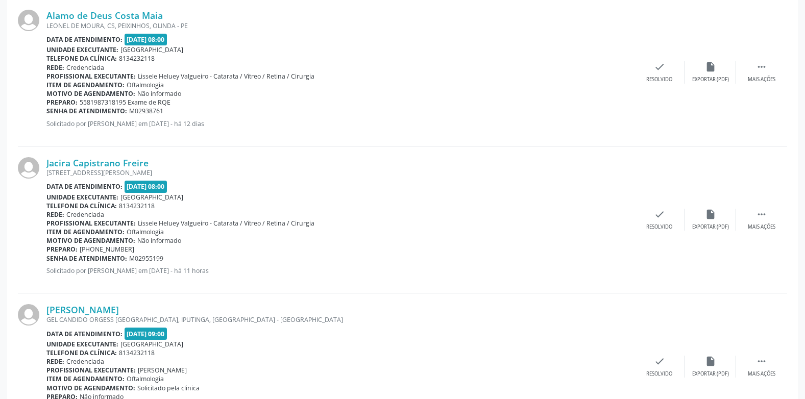
scroll to position [422, 0]
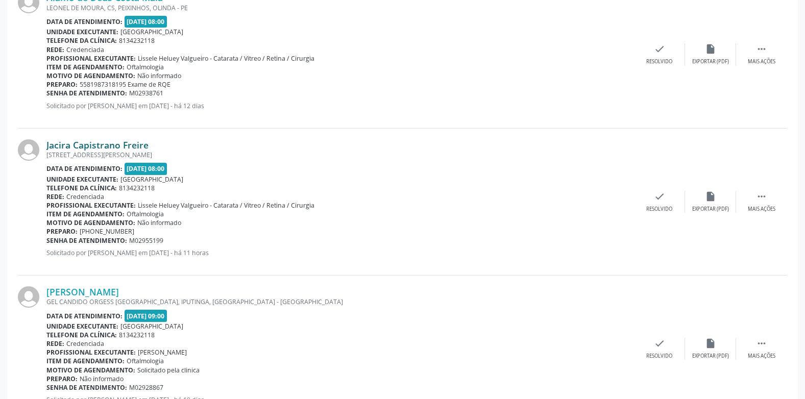
click at [109, 148] on link "Jacira Capistrano Freire" at bounding box center [97, 144] width 102 height 11
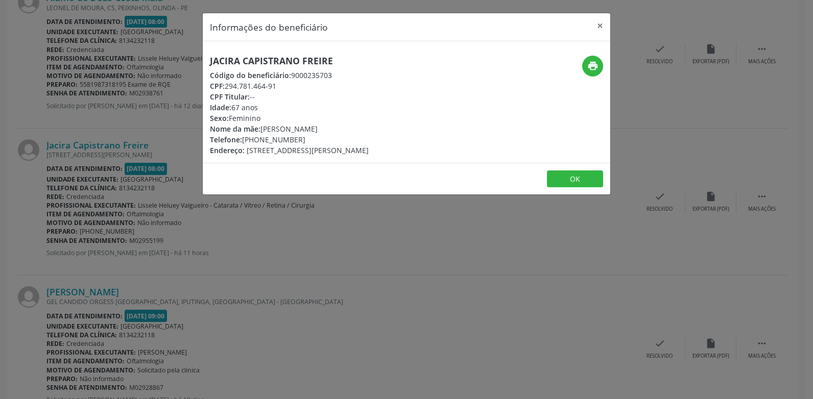
drag, startPoint x: 329, startPoint y: 61, endPoint x: 195, endPoint y: 57, distance: 134.4
click at [195, 57] on div "Informações do beneficiário × Jacira Capistrano Freire Código do beneficiário: …" at bounding box center [406, 199] width 813 height 399
drag, startPoint x: 287, startPoint y: 87, endPoint x: 197, endPoint y: 88, distance: 89.9
click at [197, 88] on div "Informações do beneficiário × Jacira Capistrano Freire Código do beneficiário: …" at bounding box center [406, 199] width 813 height 399
drag, startPoint x: 307, startPoint y: 140, endPoint x: 201, endPoint y: 142, distance: 105.7
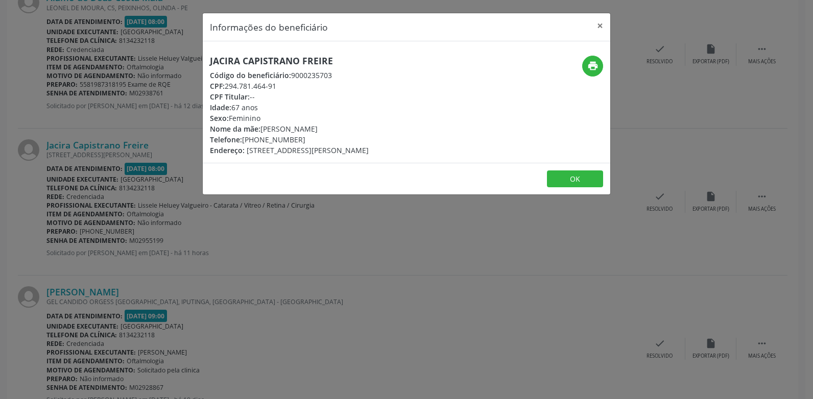
click at [201, 142] on div "Informações do beneficiário × Jacira Capistrano Freire Código do beneficiário: …" at bounding box center [406, 199] width 813 height 399
click at [369, 93] on div "CPF Titular: --" at bounding box center [289, 96] width 159 height 11
click at [591, 63] on icon "print" at bounding box center [592, 65] width 11 height 11
click at [598, 26] on button "×" at bounding box center [600, 25] width 20 height 25
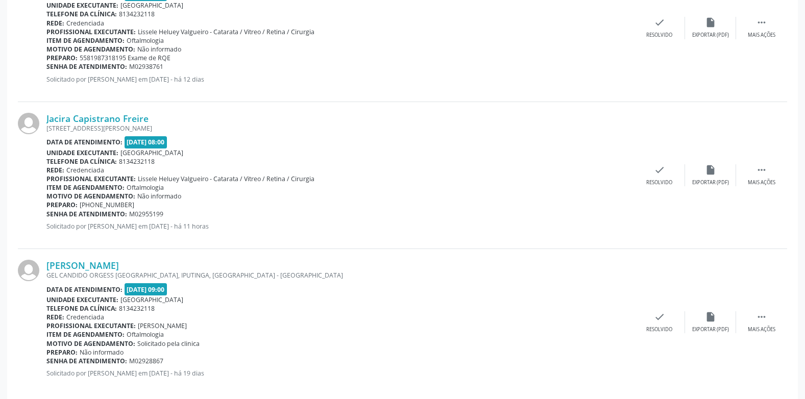
scroll to position [463, 0]
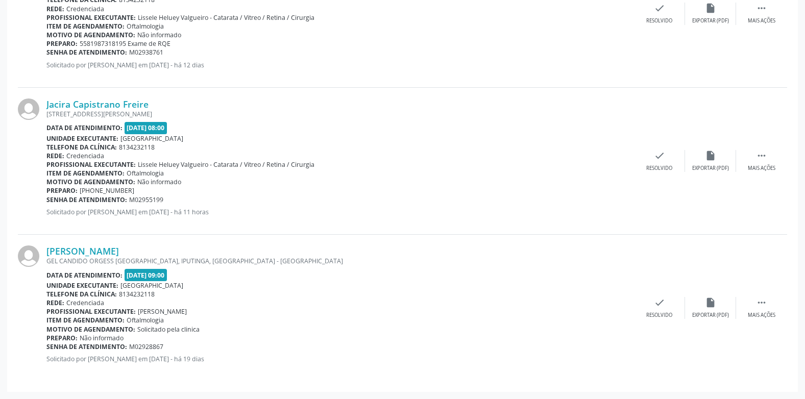
drag, startPoint x: 172, startPoint y: 196, endPoint x: 47, endPoint y: 203, distance: 124.3
click at [47, 203] on div "Senha de atendimento: M02955199" at bounding box center [340, 200] width 588 height 9
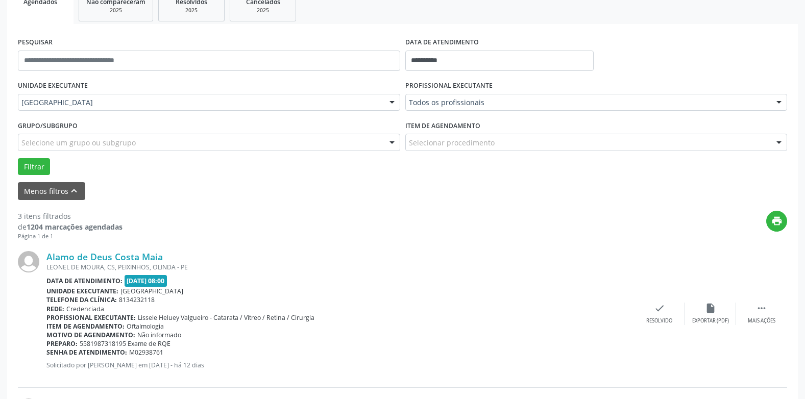
scroll to position [157, 0]
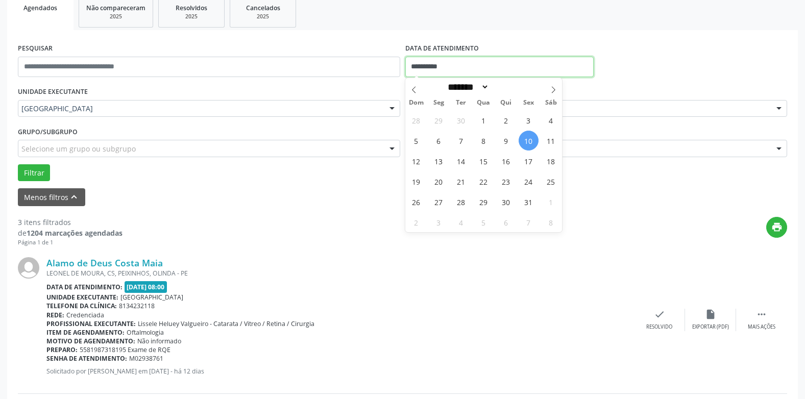
click at [434, 62] on input "**********" at bounding box center [500, 67] width 188 height 20
click at [555, 144] on span "11" at bounding box center [551, 141] width 20 height 20
type input "**********"
click at [555, 144] on span "11" at bounding box center [551, 141] width 20 height 20
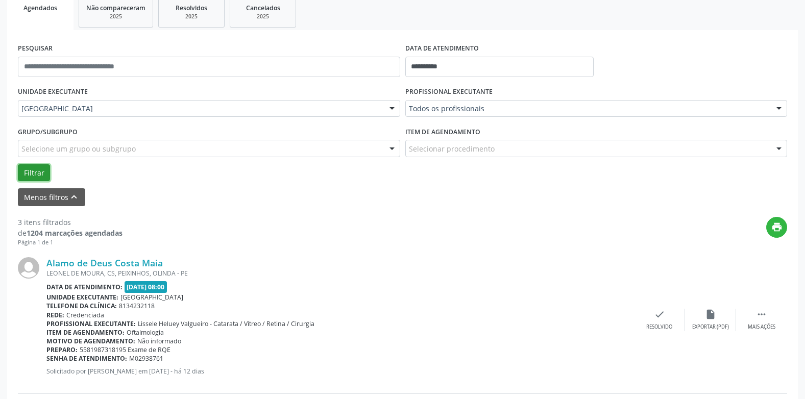
click at [40, 180] on button "Filtrar" at bounding box center [34, 172] width 32 height 17
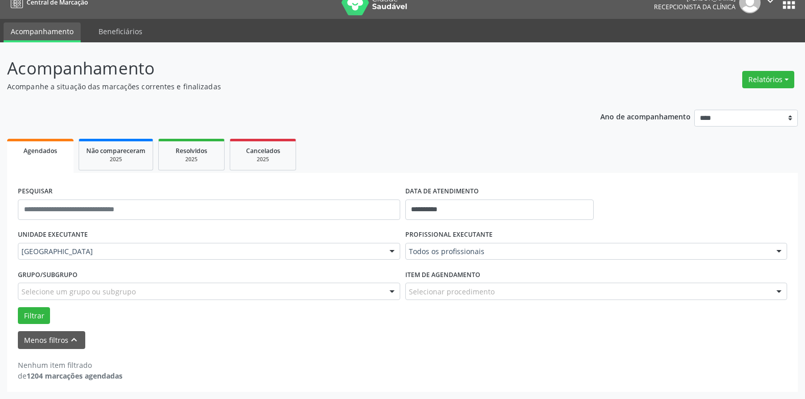
scroll to position [14, 0]
drag, startPoint x: 442, startPoint y: 206, endPoint x: 487, endPoint y: 205, distance: 44.5
click at [443, 206] on input "**********" at bounding box center [500, 210] width 188 height 20
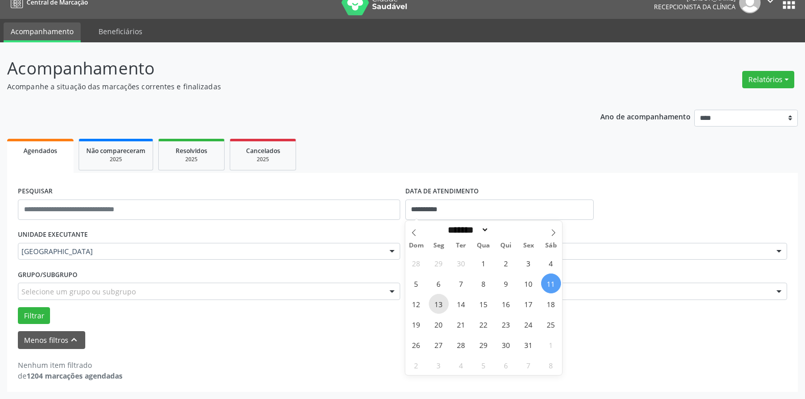
click at [435, 301] on span "13" at bounding box center [439, 304] width 20 height 20
type input "**********"
click at [435, 301] on span "13" at bounding box center [439, 304] width 20 height 20
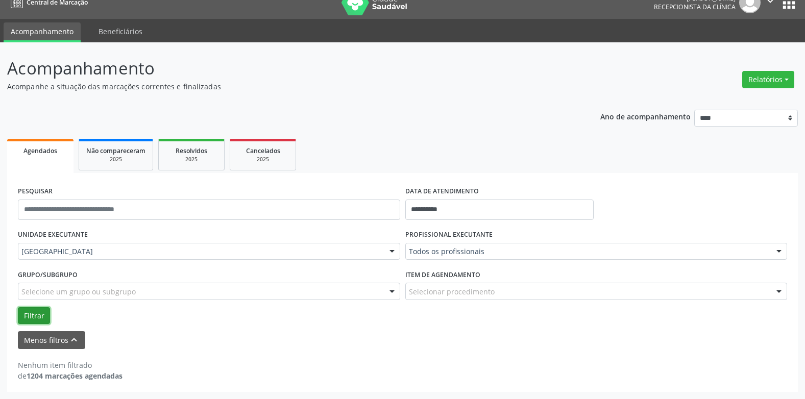
click at [37, 322] on button "Filtrar" at bounding box center [34, 315] width 32 height 17
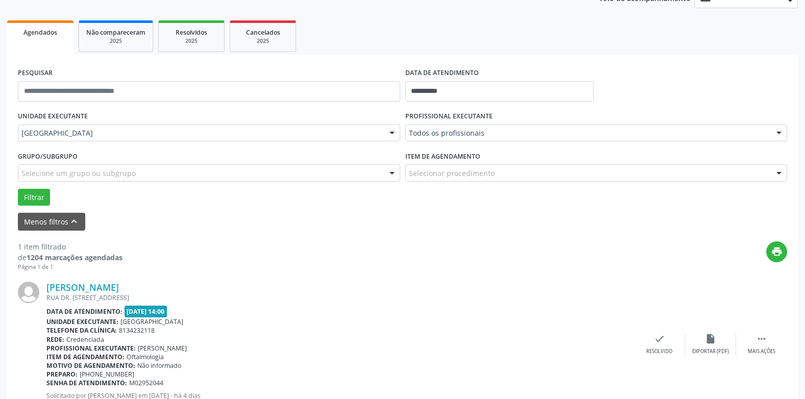
scroll to position [169, 0]
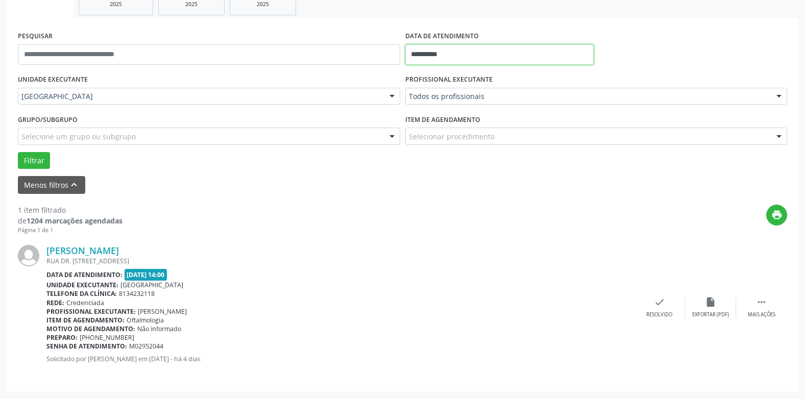
click at [450, 53] on input "**********" at bounding box center [500, 54] width 188 height 20
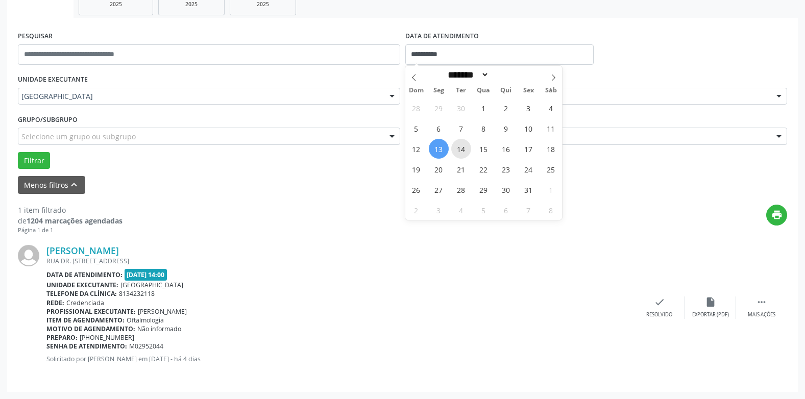
click at [462, 150] on span "14" at bounding box center [461, 149] width 20 height 20
type input "**********"
click at [462, 150] on span "14" at bounding box center [461, 149] width 20 height 20
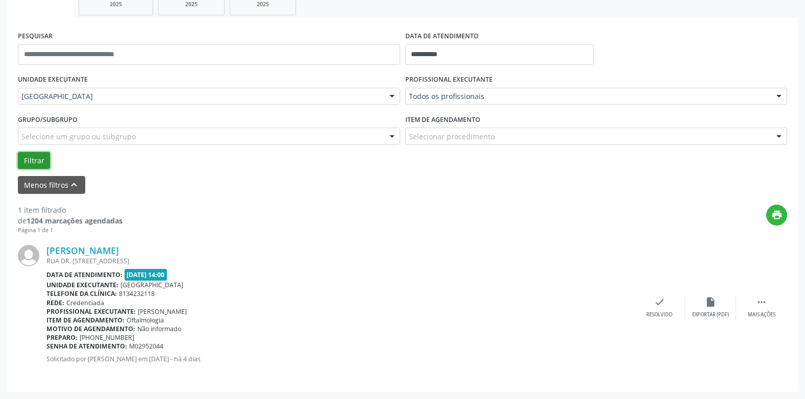
click at [39, 159] on button "Filtrar" at bounding box center [34, 160] width 32 height 17
click at [119, 249] on link "[PERSON_NAME]" at bounding box center [82, 250] width 73 height 11
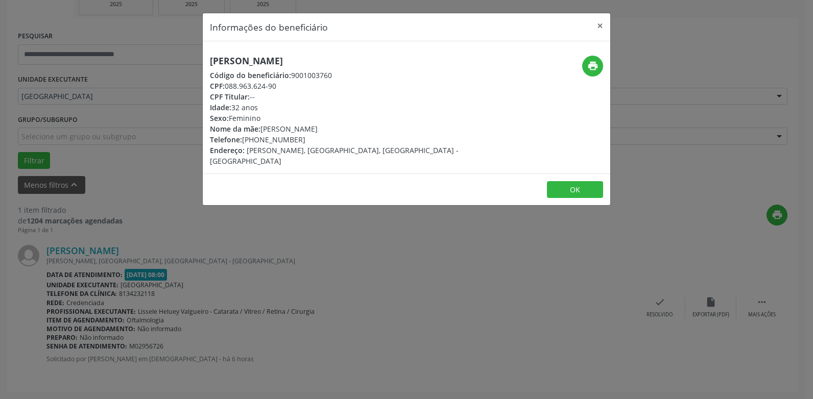
drag, startPoint x: 267, startPoint y: 58, endPoint x: 177, endPoint y: 57, distance: 90.4
click at [177, 57] on div "Informações do beneficiário × [PERSON_NAME] do Nascimento Código do beneficiári…" at bounding box center [406, 199] width 813 height 399
drag, startPoint x: 287, startPoint y: 84, endPoint x: 208, endPoint y: 84, distance: 78.7
click at [208, 84] on div "[PERSON_NAME] Código do beneficiário: 9001003760 CPF: 088.963.624-90 CPF Titula…" at bounding box center [339, 111] width 272 height 111
drag, startPoint x: 310, startPoint y: 138, endPoint x: 199, endPoint y: 141, distance: 110.3
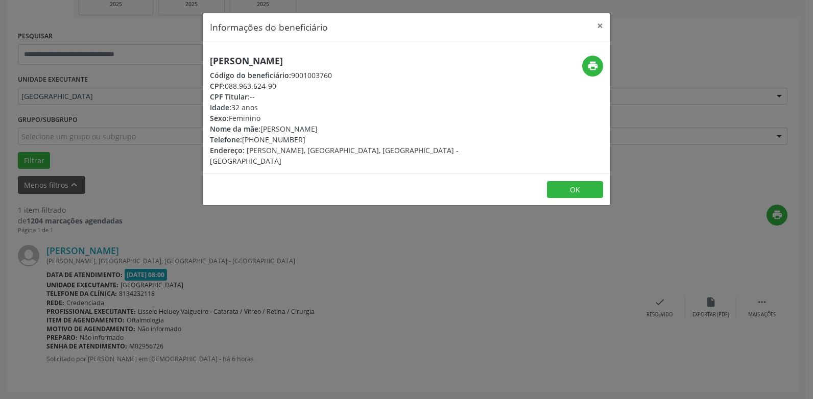
click at [199, 141] on div "Informações do beneficiário × [PERSON_NAME] do Nascimento Código do beneficiári…" at bounding box center [406, 199] width 813 height 399
drag, startPoint x: 390, startPoint y: 117, endPoint x: 446, endPoint y: 111, distance: 56.1
click at [394, 115] on div "[PERSON_NAME] Código do beneficiário: 9001003760 CPF: 088.963.624-90 CPF Titula…" at bounding box center [339, 111] width 272 height 111
click at [590, 69] on icon "print" at bounding box center [592, 65] width 11 height 11
click at [602, 26] on button "×" at bounding box center [600, 25] width 20 height 25
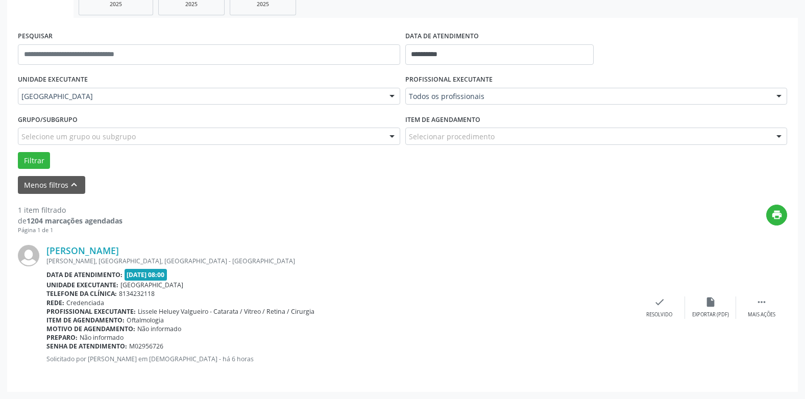
drag, startPoint x: 168, startPoint y: 343, endPoint x: 47, endPoint y: 346, distance: 120.1
click at [47, 346] on div "Senha de atendimento: M02956726" at bounding box center [340, 346] width 588 height 9
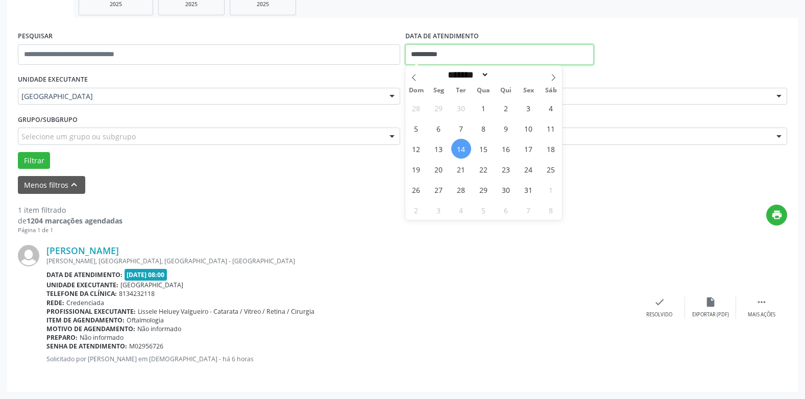
click at [440, 56] on input "**********" at bounding box center [500, 54] width 188 height 20
click at [479, 151] on span "15" at bounding box center [484, 149] width 20 height 20
type input "**********"
click at [479, 151] on span "15" at bounding box center [484, 149] width 20 height 20
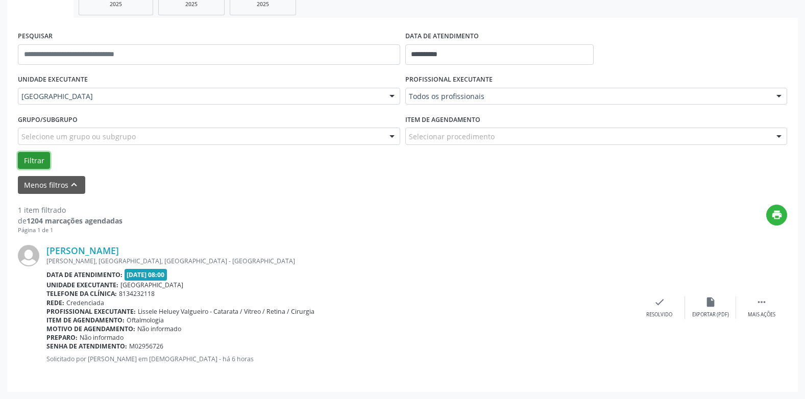
click at [38, 162] on button "Filtrar" at bounding box center [34, 160] width 32 height 17
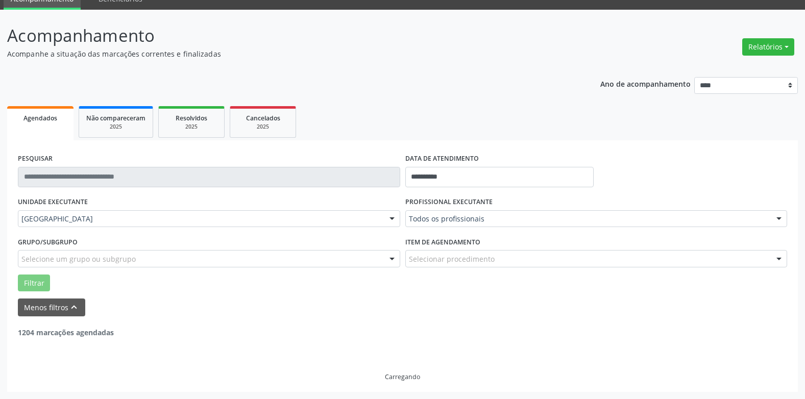
scroll to position [14, 0]
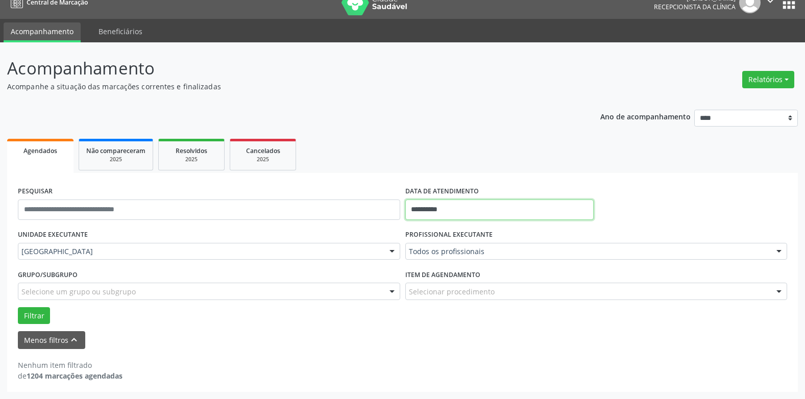
click at [463, 201] on input "**********" at bounding box center [500, 210] width 188 height 20
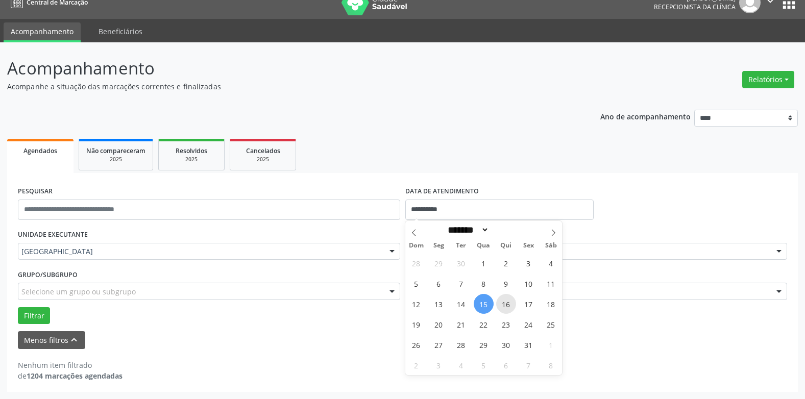
click at [504, 301] on span "16" at bounding box center [506, 304] width 20 height 20
type input "**********"
click at [504, 301] on span "16" at bounding box center [506, 304] width 20 height 20
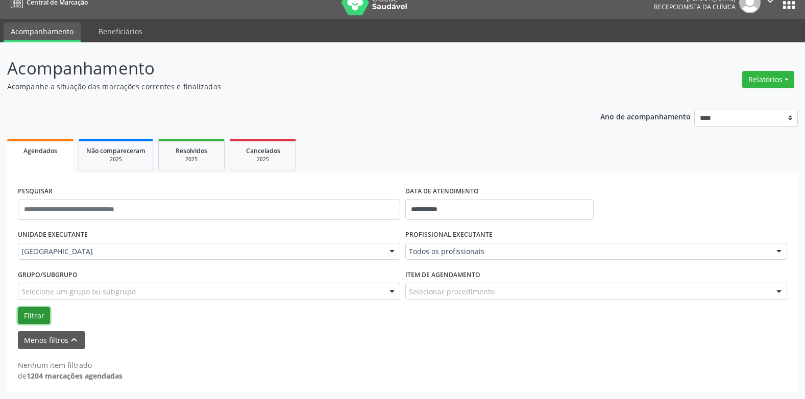
click at [37, 312] on button "Filtrar" at bounding box center [34, 315] width 32 height 17
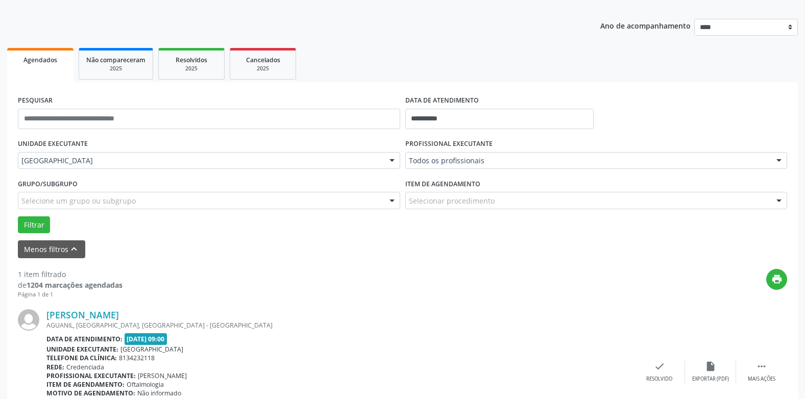
scroll to position [169, 0]
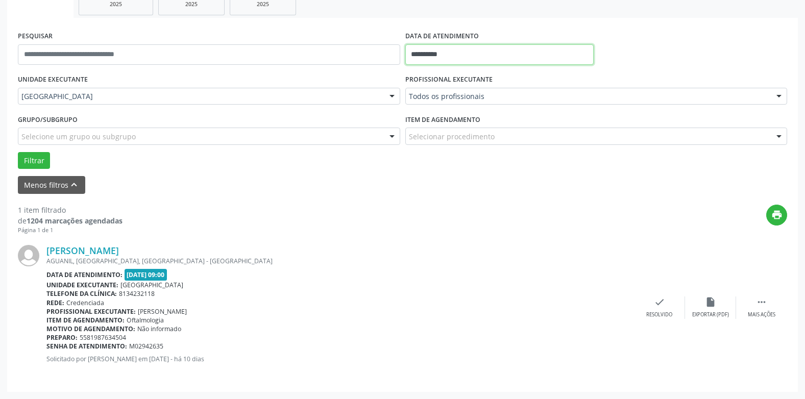
click at [419, 47] on input "**********" at bounding box center [500, 54] width 188 height 20
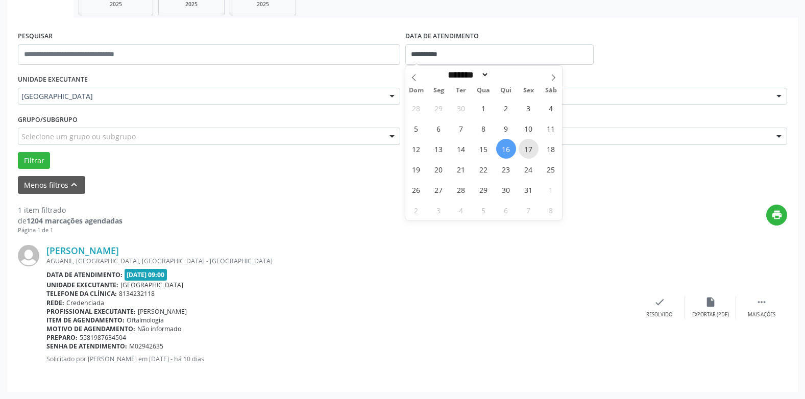
click at [526, 147] on span "17" at bounding box center [529, 149] width 20 height 20
type input "**********"
click at [526, 147] on span "17" at bounding box center [529, 149] width 20 height 20
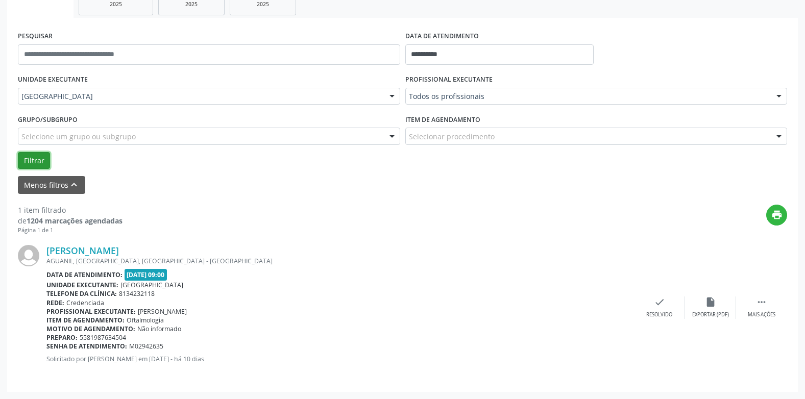
click at [30, 161] on button "Filtrar" at bounding box center [34, 160] width 32 height 17
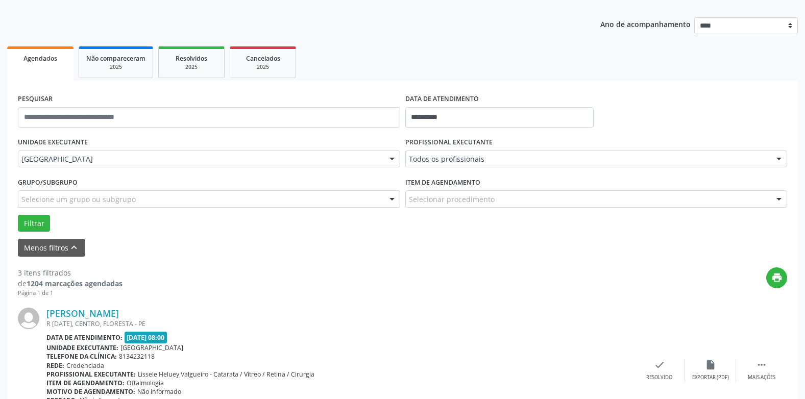
scroll to position [106, 0]
click at [431, 120] on input "**********" at bounding box center [500, 118] width 188 height 20
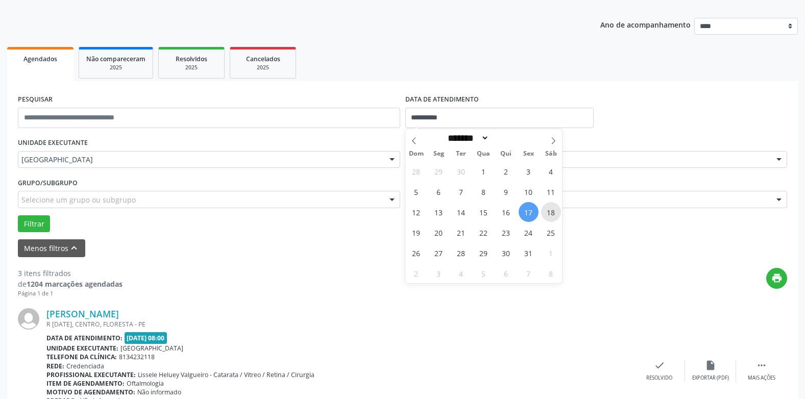
click at [554, 211] on span "18" at bounding box center [551, 212] width 20 height 20
type input "**********"
click at [554, 211] on span "18" at bounding box center [551, 212] width 20 height 20
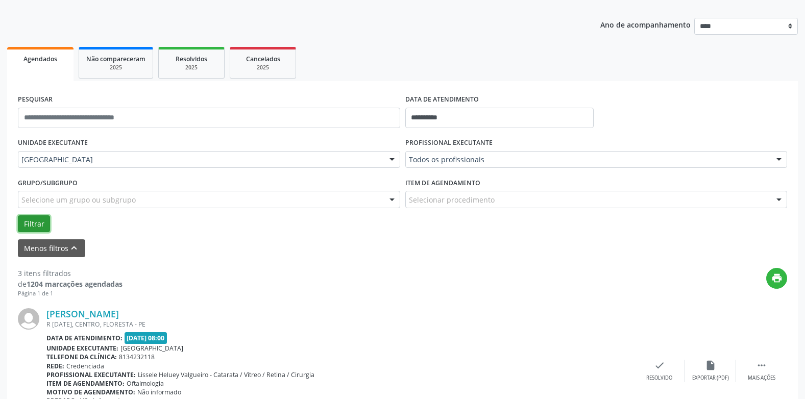
click at [36, 219] on button "Filtrar" at bounding box center [34, 224] width 32 height 17
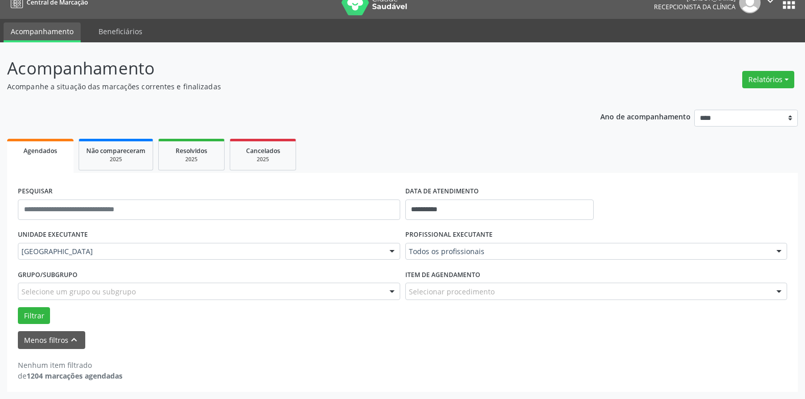
scroll to position [14, 0]
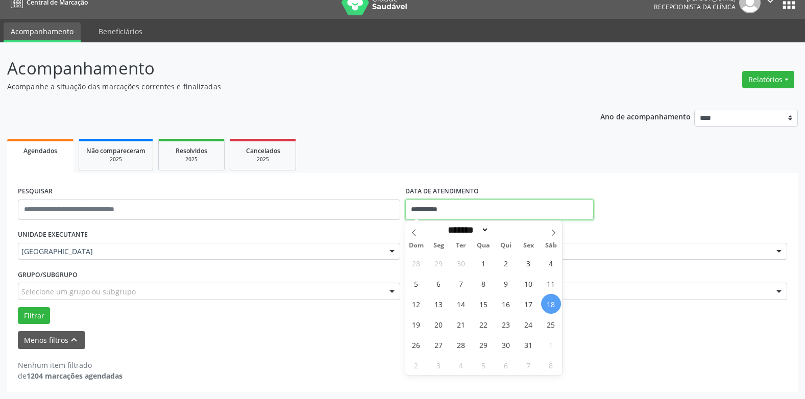
click at [451, 208] on input "**********" at bounding box center [500, 210] width 188 height 20
click at [434, 325] on span "20" at bounding box center [439, 325] width 20 height 20
type input "**********"
click at [434, 325] on span "20" at bounding box center [439, 325] width 20 height 20
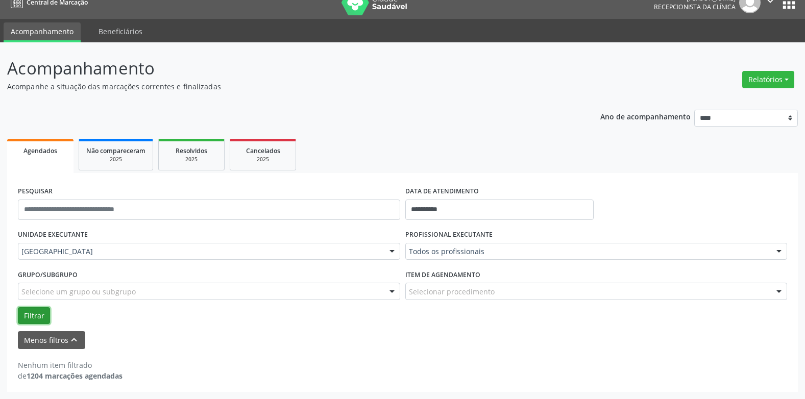
click at [37, 314] on button "Filtrar" at bounding box center [34, 315] width 32 height 17
click at [429, 208] on input "**********" at bounding box center [500, 210] width 188 height 20
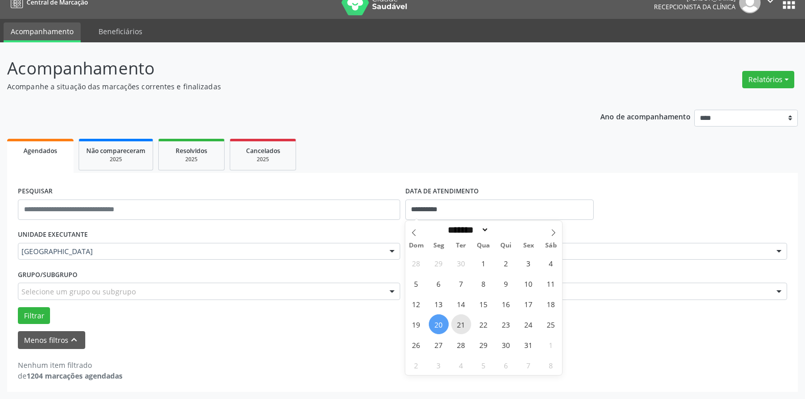
click at [465, 327] on span "21" at bounding box center [461, 325] width 20 height 20
type input "**********"
click at [465, 327] on span "21" at bounding box center [461, 325] width 20 height 20
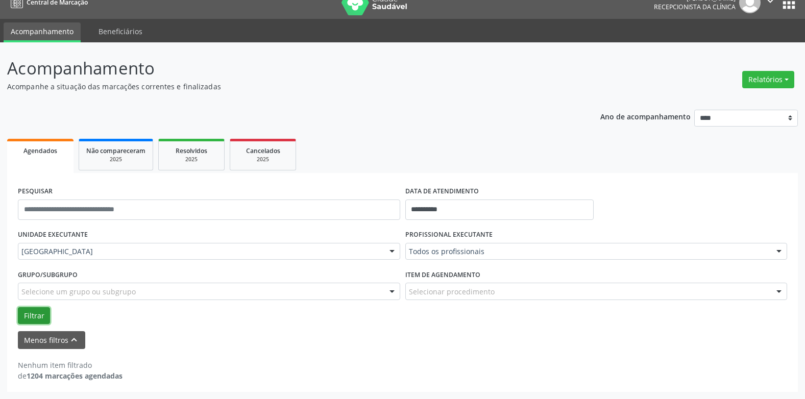
click at [37, 321] on button "Filtrar" at bounding box center [34, 315] width 32 height 17
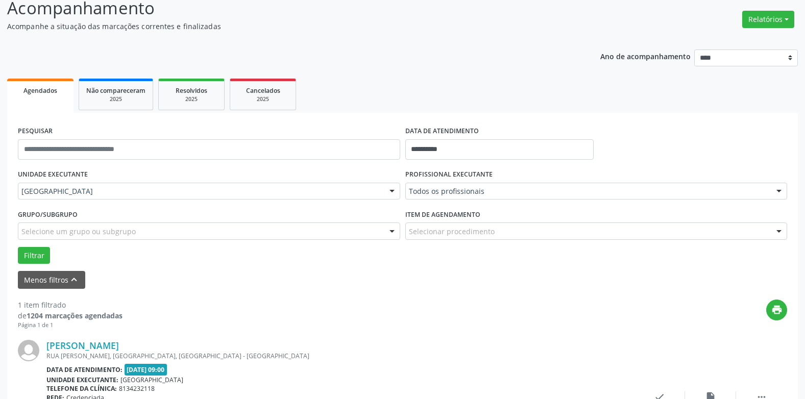
scroll to position [169, 0]
